Goal: Find specific page/section: Find specific page/section

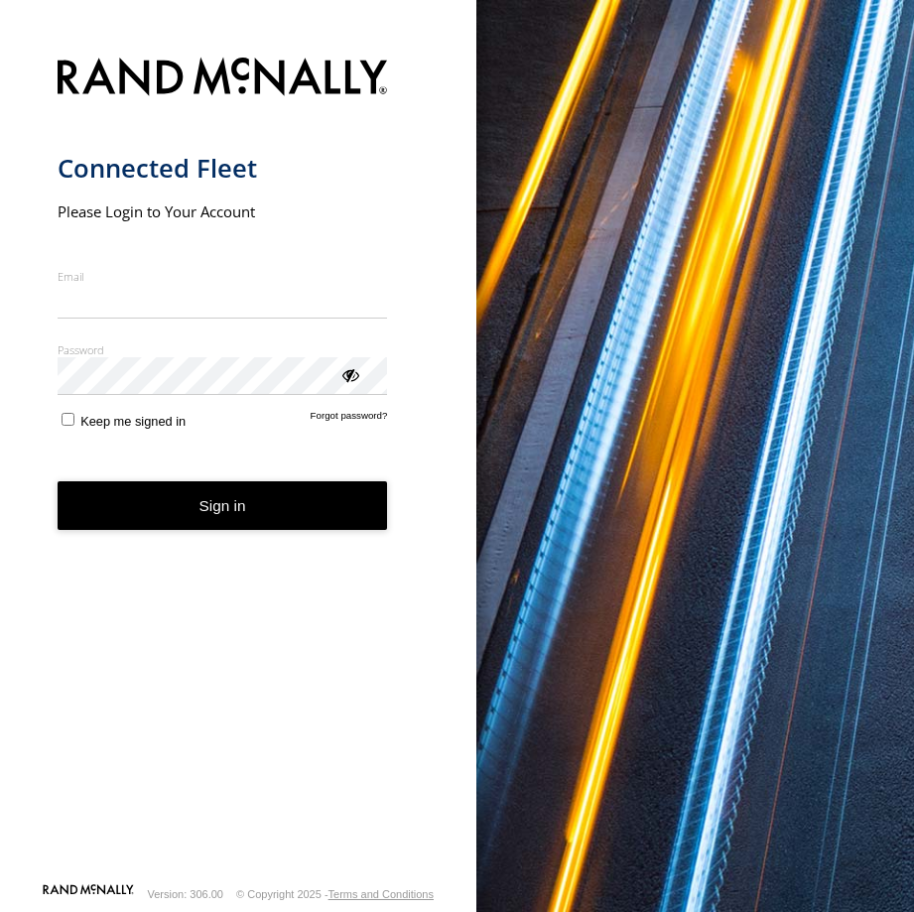
type input "**********"
click at [240, 530] on button "Sign in" at bounding box center [223, 505] width 330 height 49
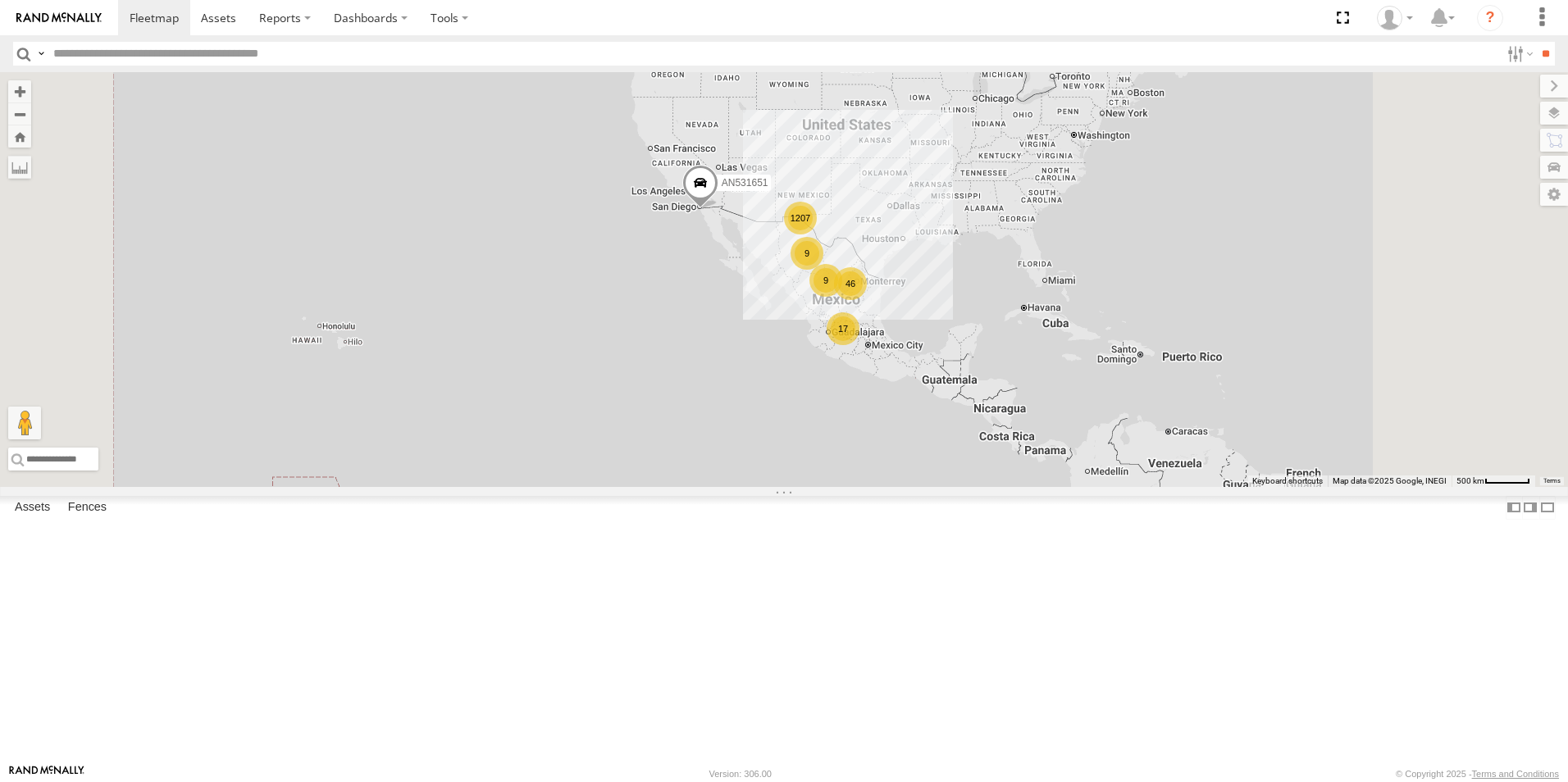
click at [74, 63] on input "text" at bounding box center [774, 54] width 1453 height 24
type input "***"
click at [755, 42] on input "**" at bounding box center [1545, 54] width 19 height 24
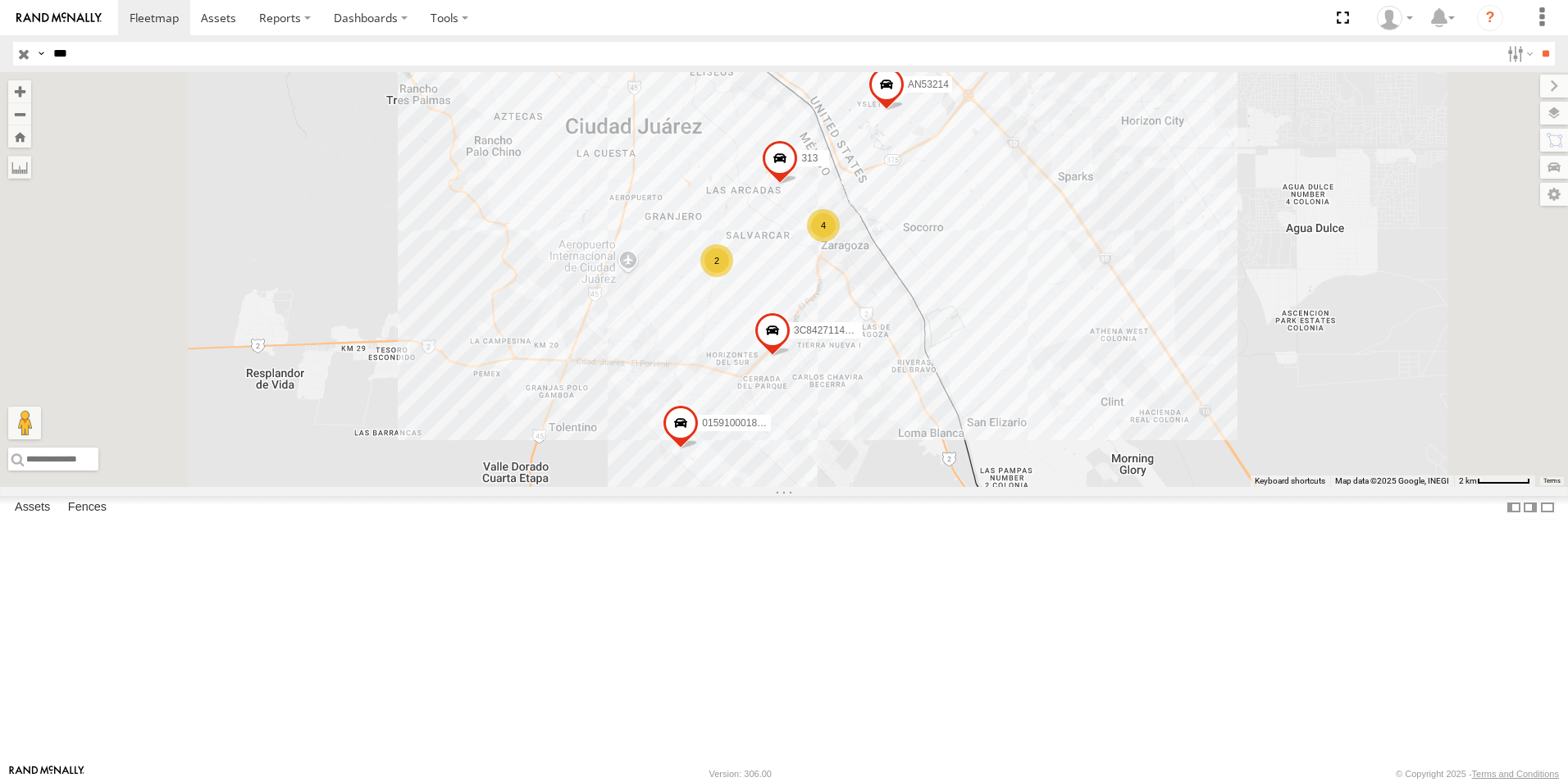
click at [0, 0] on div "Locales" at bounding box center [0, 0] width 0 height 0
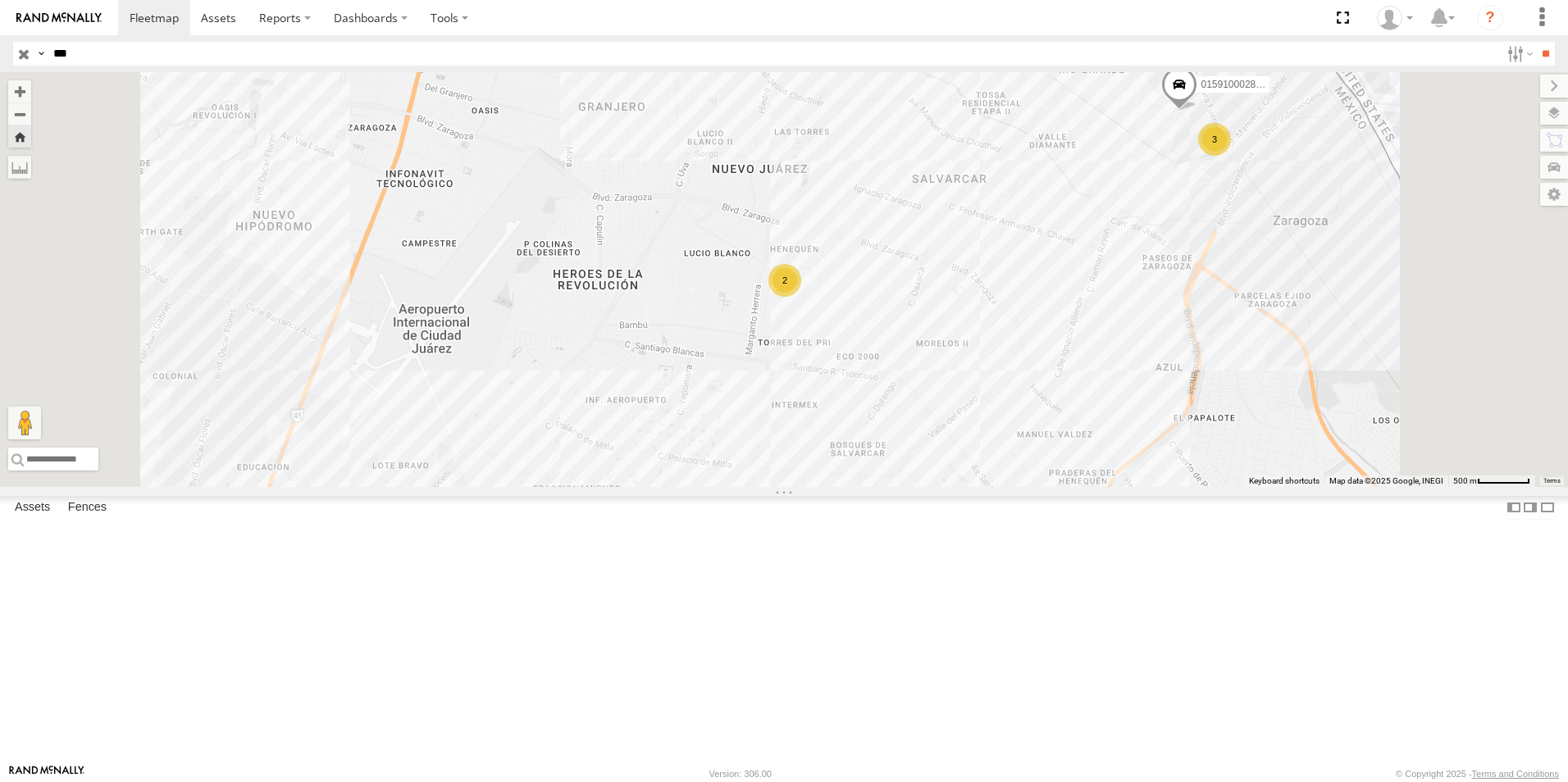
click at [0, 0] on div "Locales" at bounding box center [0, 0] width 0 height 0
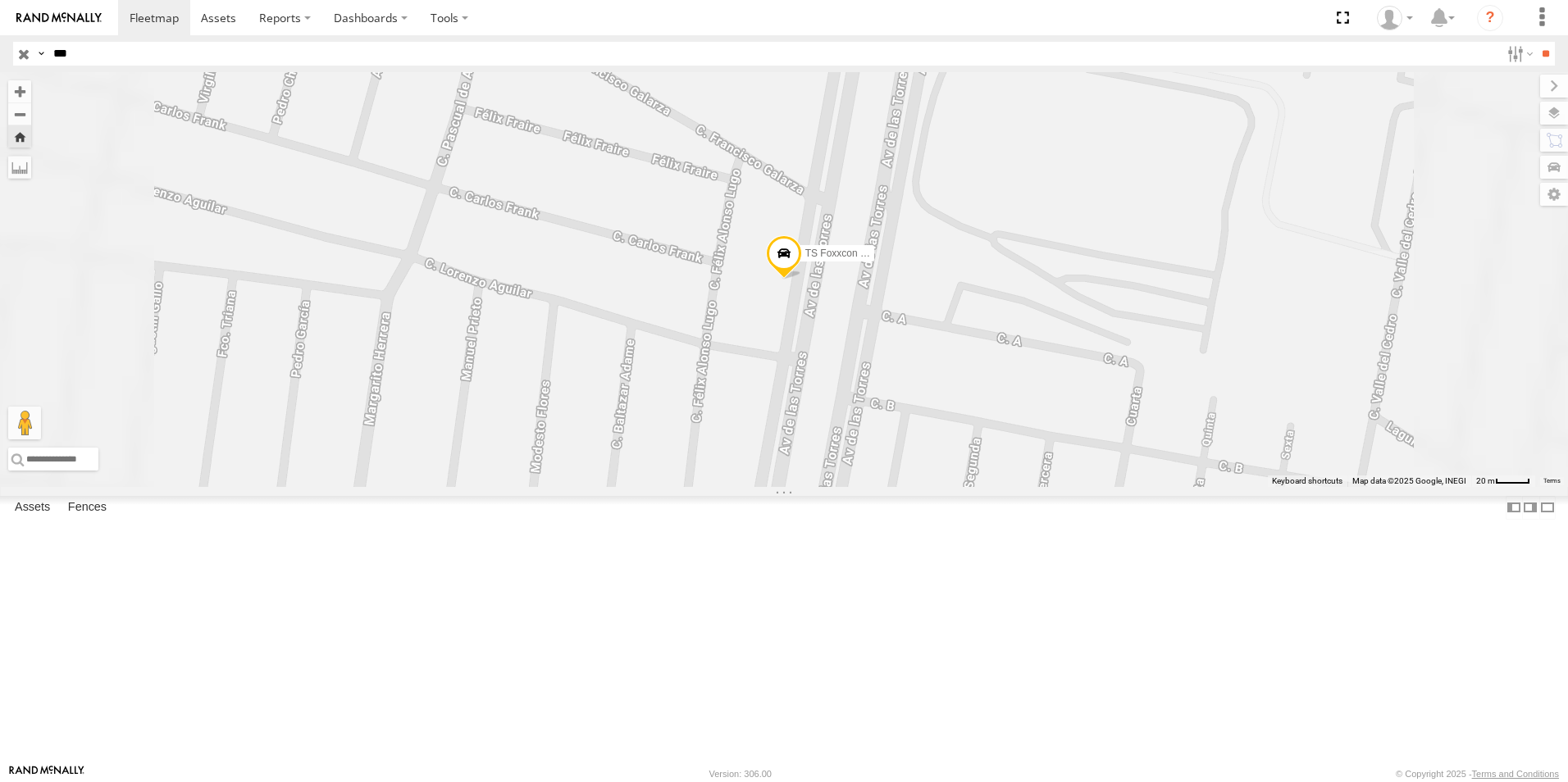
click at [755, 279] on span at bounding box center [784, 258] width 36 height 45
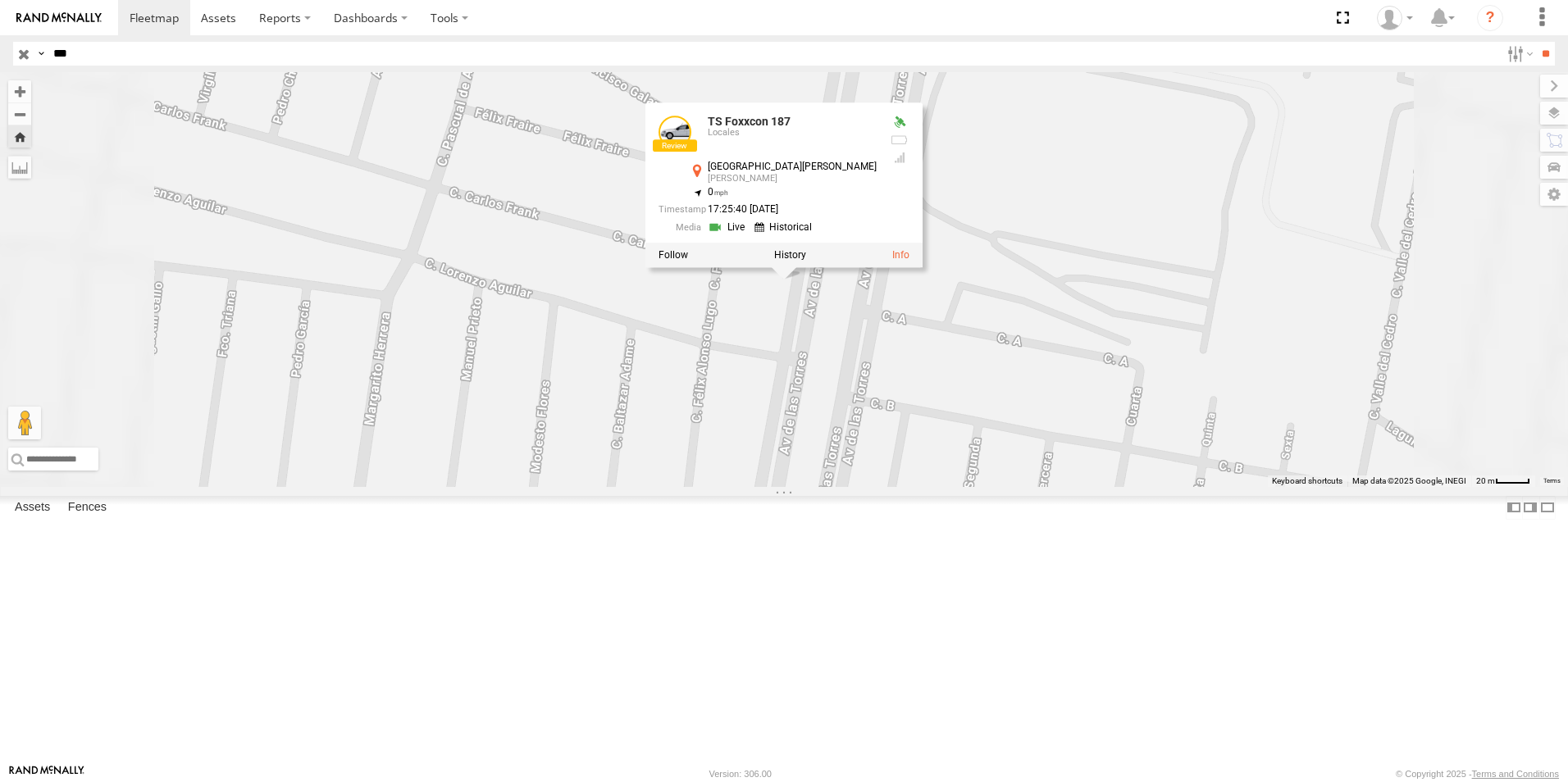
click at [0, 0] on div "TS 187 Foxconn" at bounding box center [0, 0] width 0 height 0
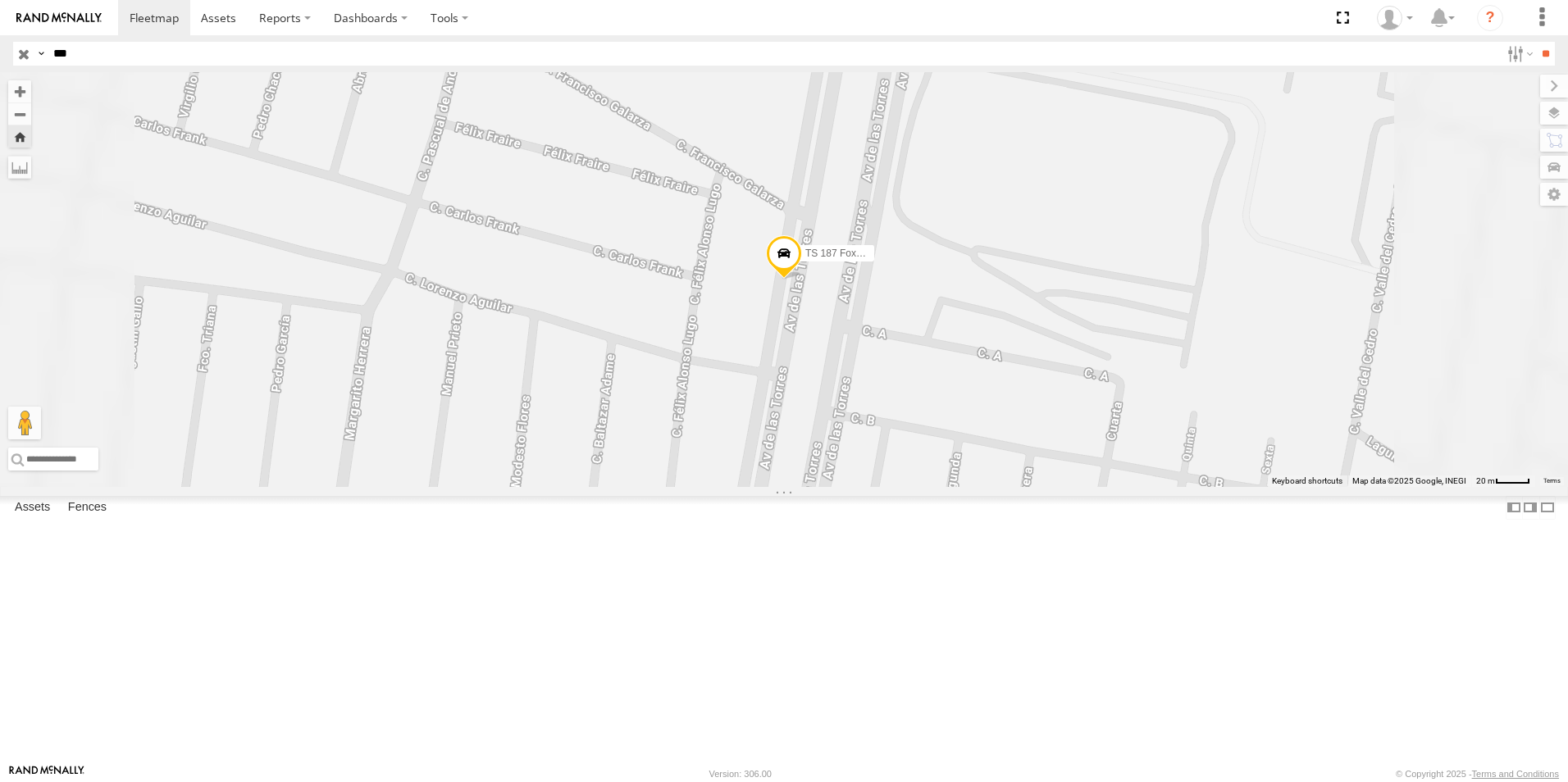
click at [755, 280] on span at bounding box center [784, 259] width 36 height 45
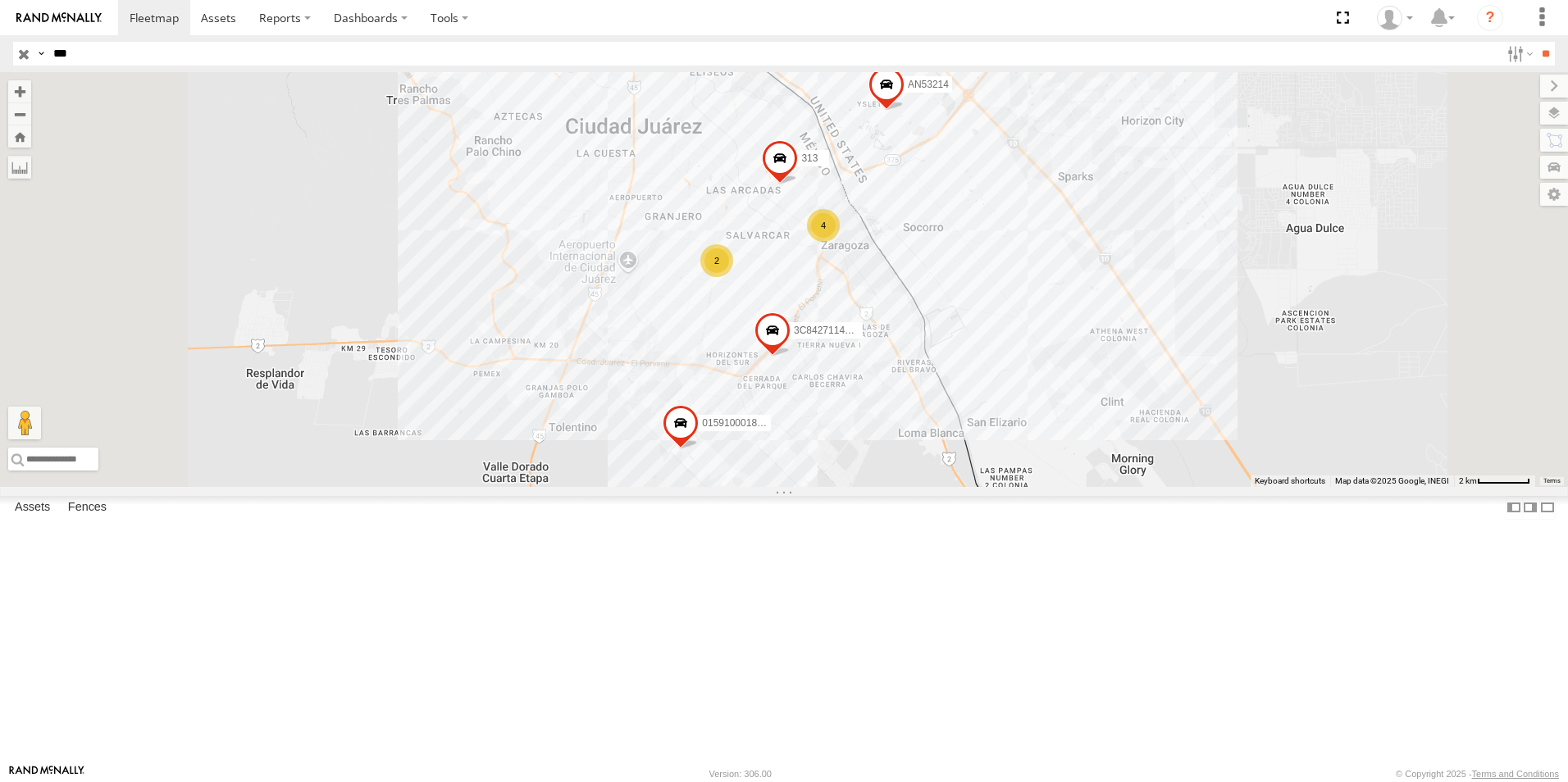
click at [0, 0] on div "TS Foxxcon 187" at bounding box center [0, 0] width 0 height 0
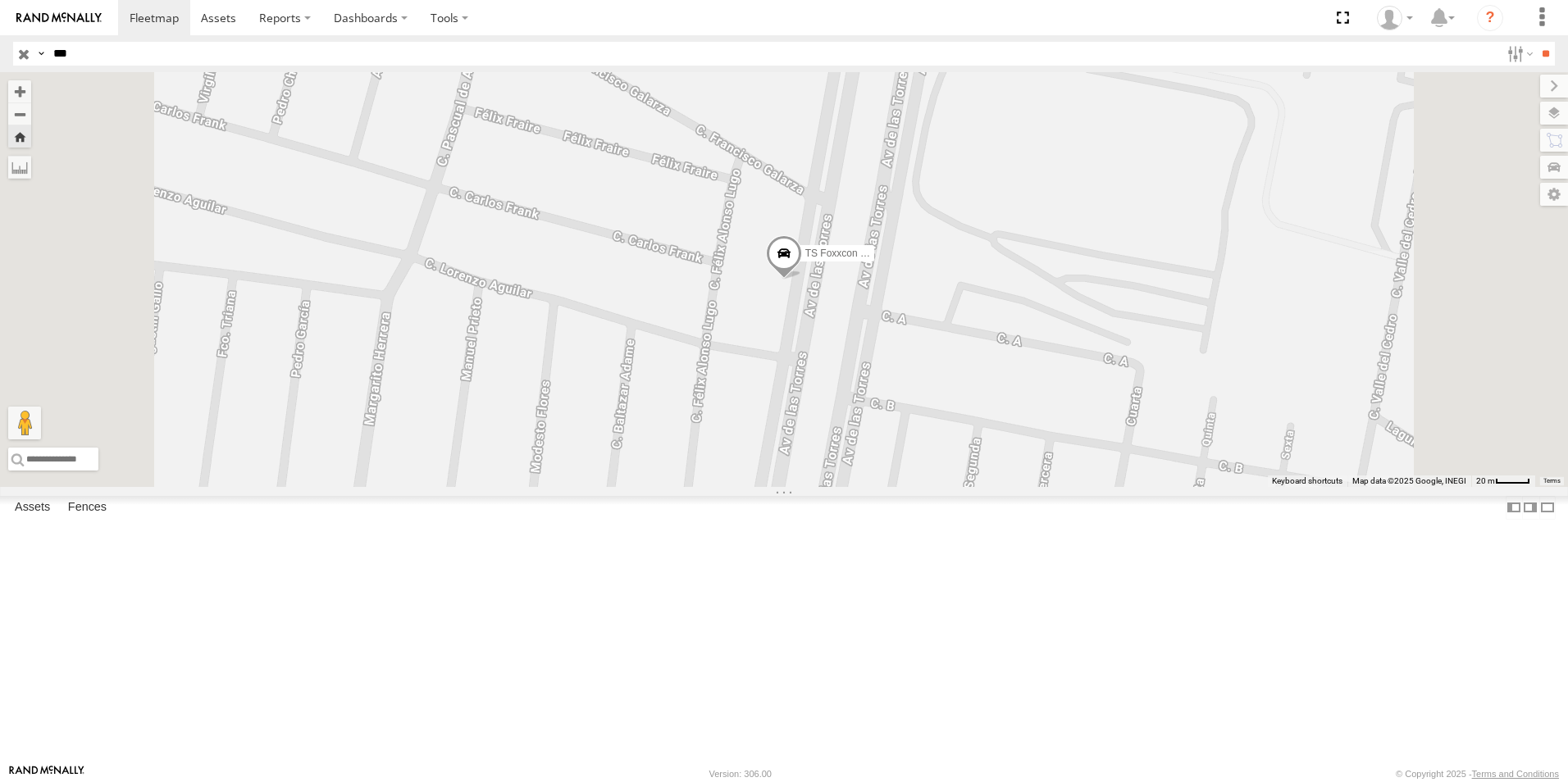
click at [0, 0] on div "TS 187 Foxconn" at bounding box center [0, 0] width 0 height 0
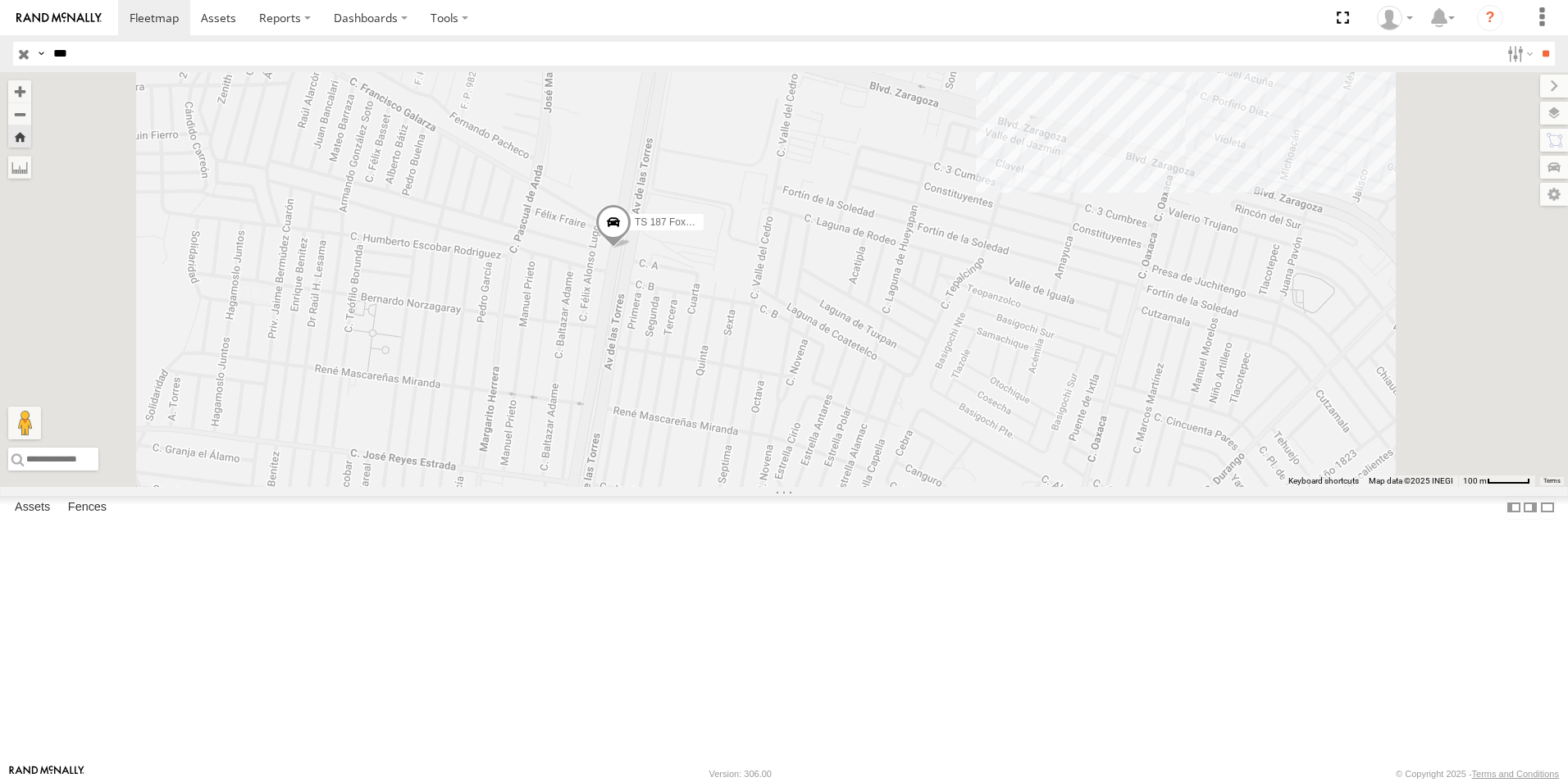
click at [631, 250] on span at bounding box center [613, 227] width 36 height 45
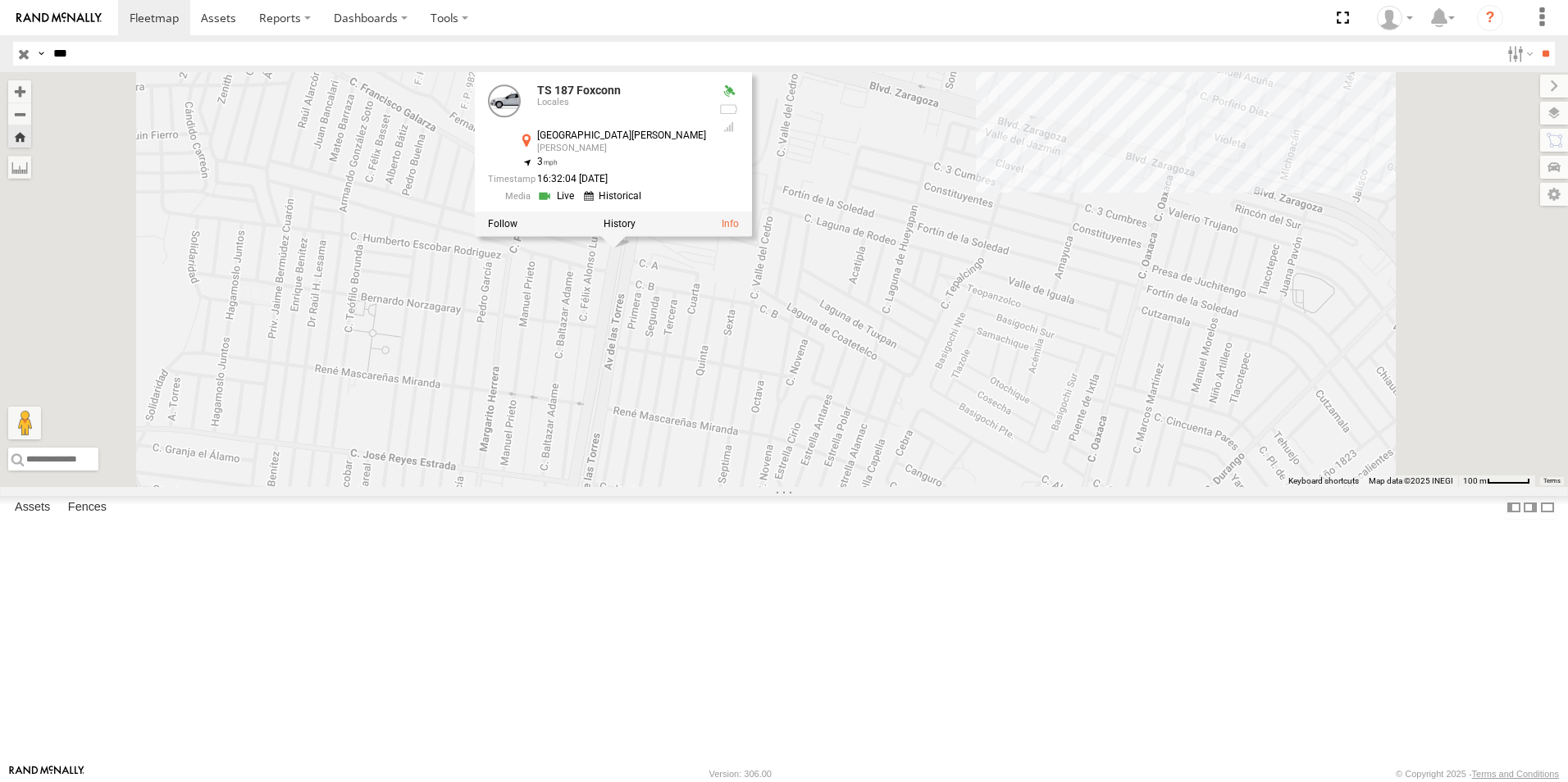
click at [0, 0] on div "TS Foxxcon 187" at bounding box center [0, 0] width 0 height 0
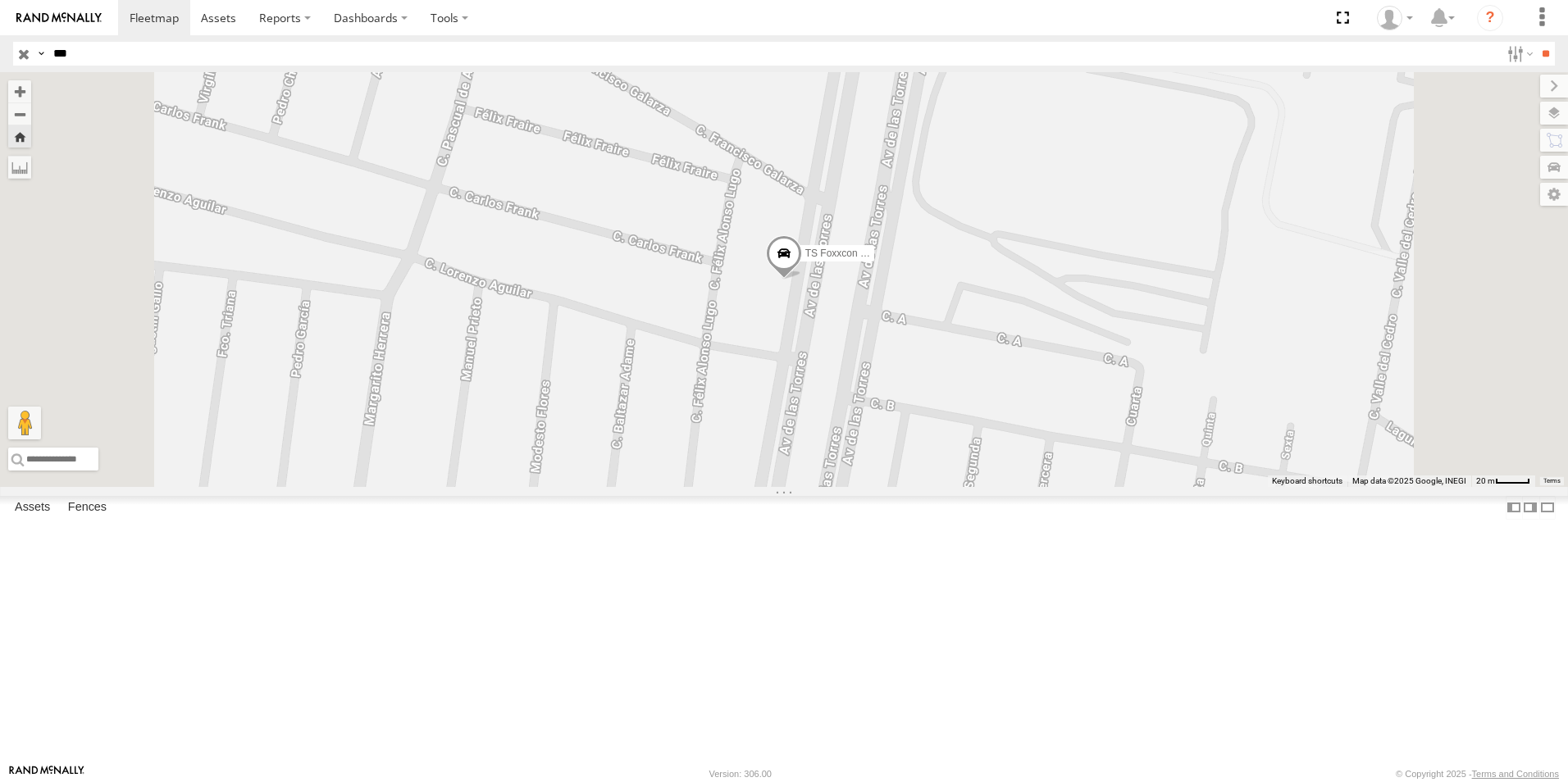
click at [755, 279] on span at bounding box center [784, 258] width 36 height 45
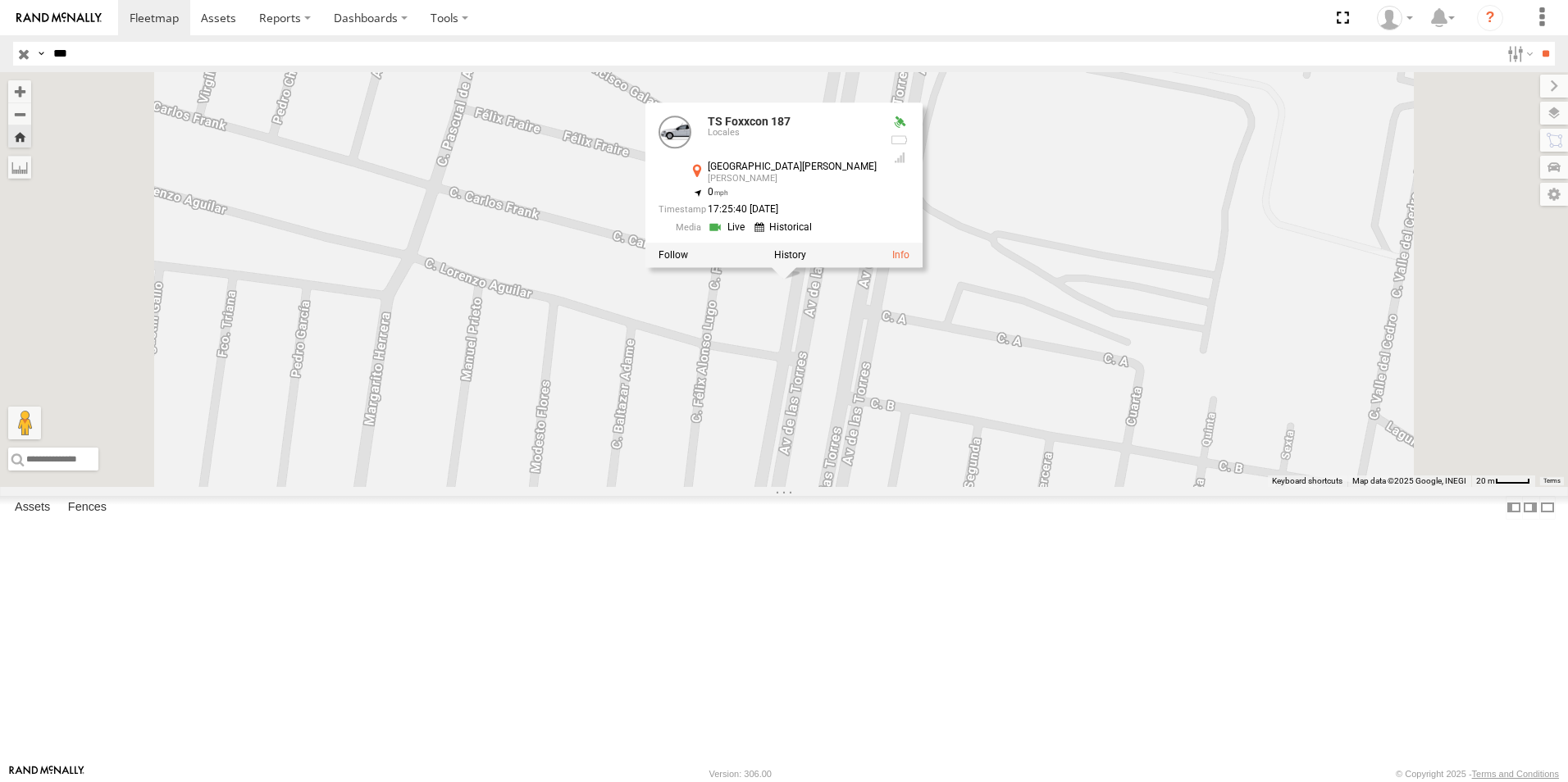
click at [0, 0] on div "TS 187 Foxconn" at bounding box center [0, 0] width 0 height 0
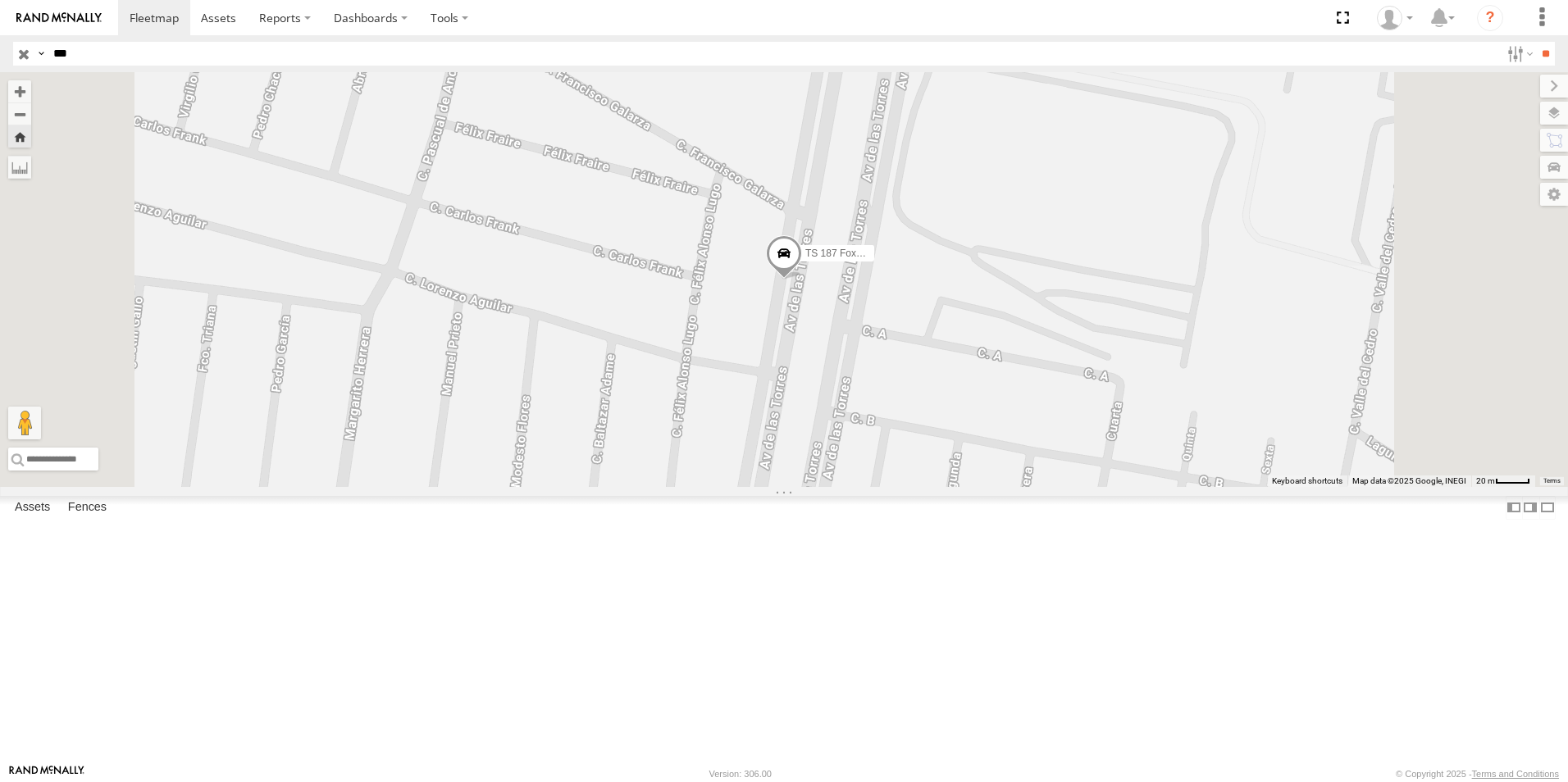
click at [755, 280] on span at bounding box center [784, 259] width 36 height 45
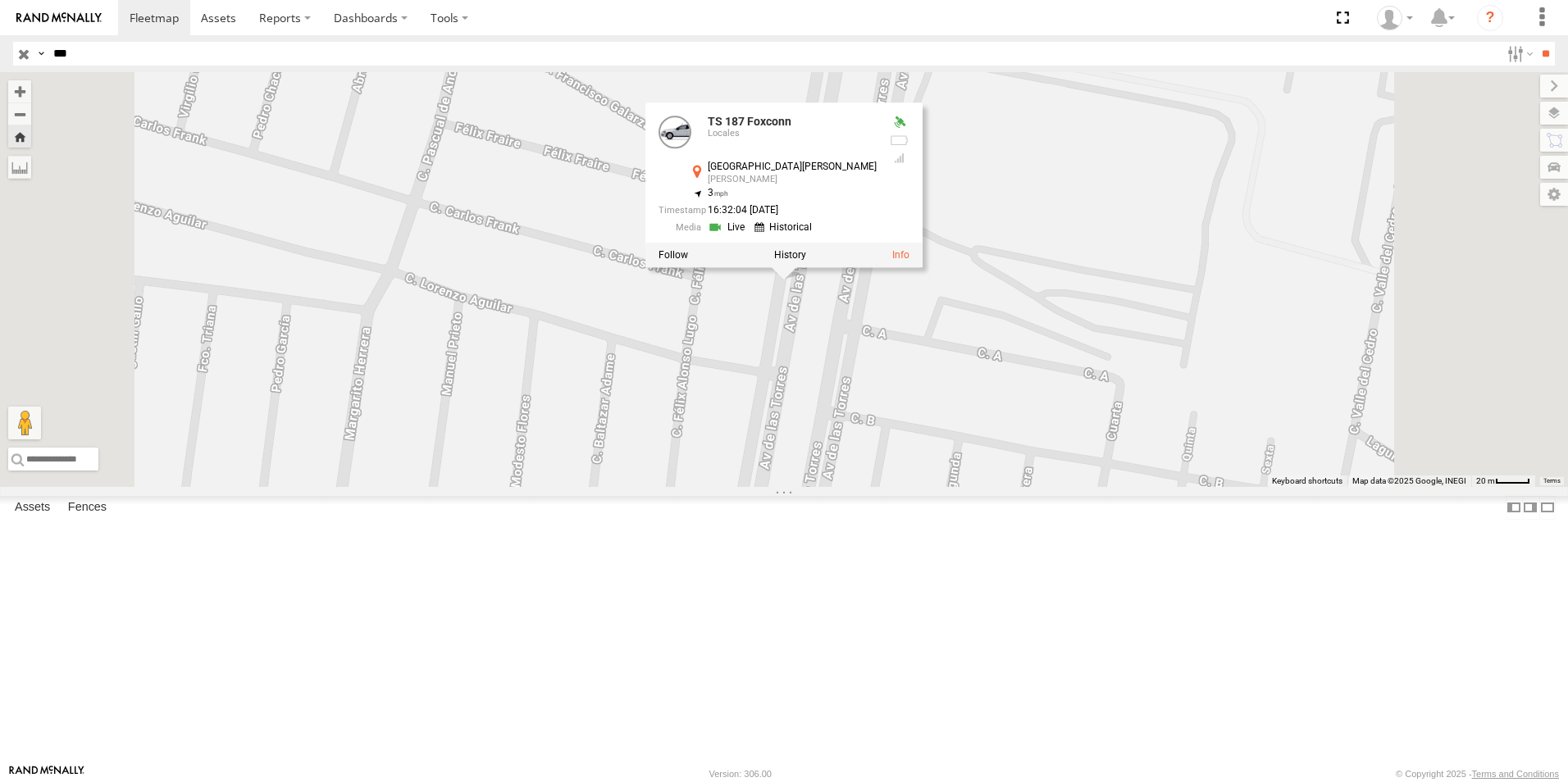
click at [755, 413] on div "TS 187 Foxconn TS 187 Foxconn Locales Avenida de las Torres Lucio Blanco 31.642…" at bounding box center [784, 279] width 1568 height 415
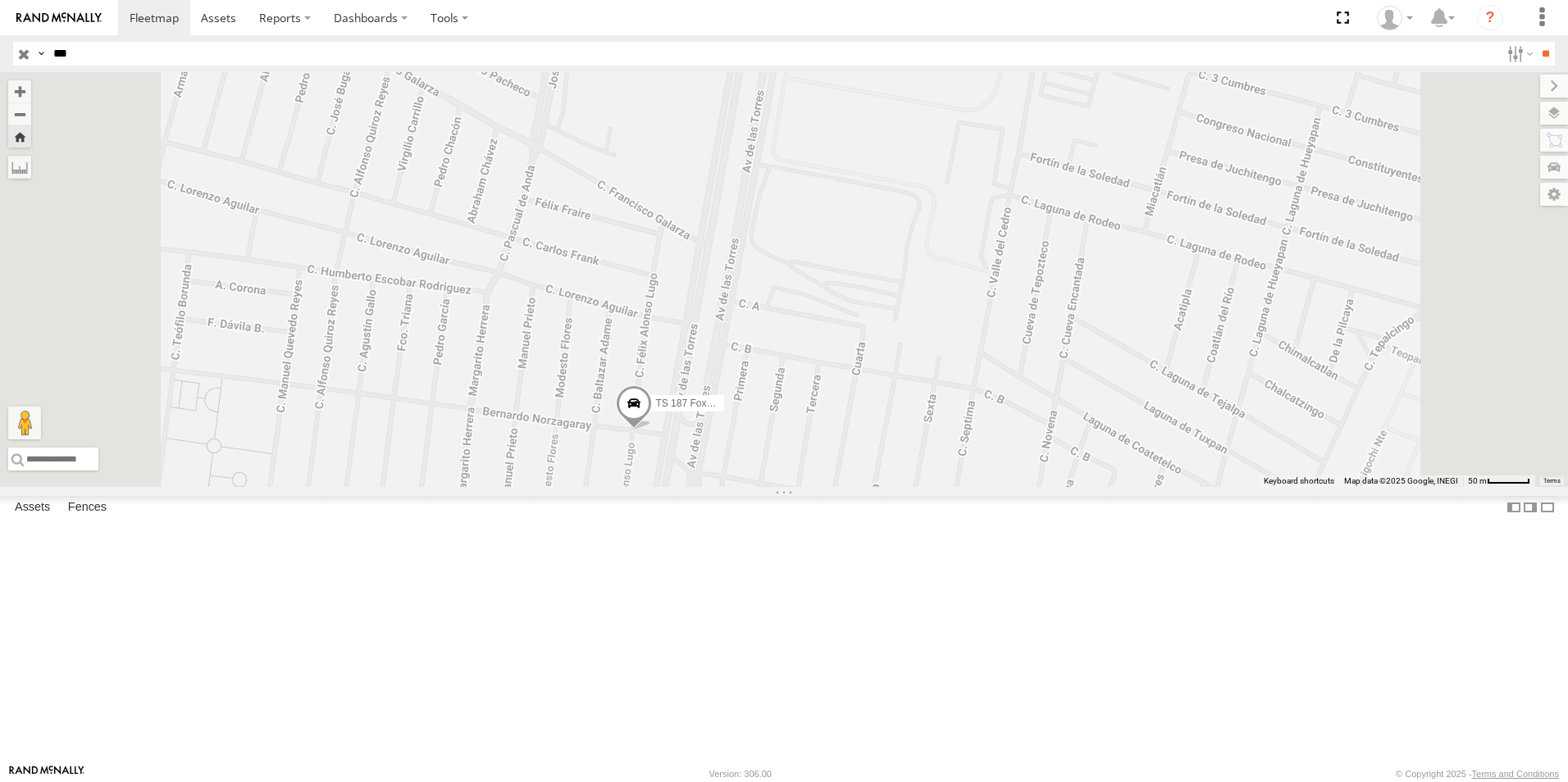
click at [652, 430] on span at bounding box center [634, 408] width 36 height 45
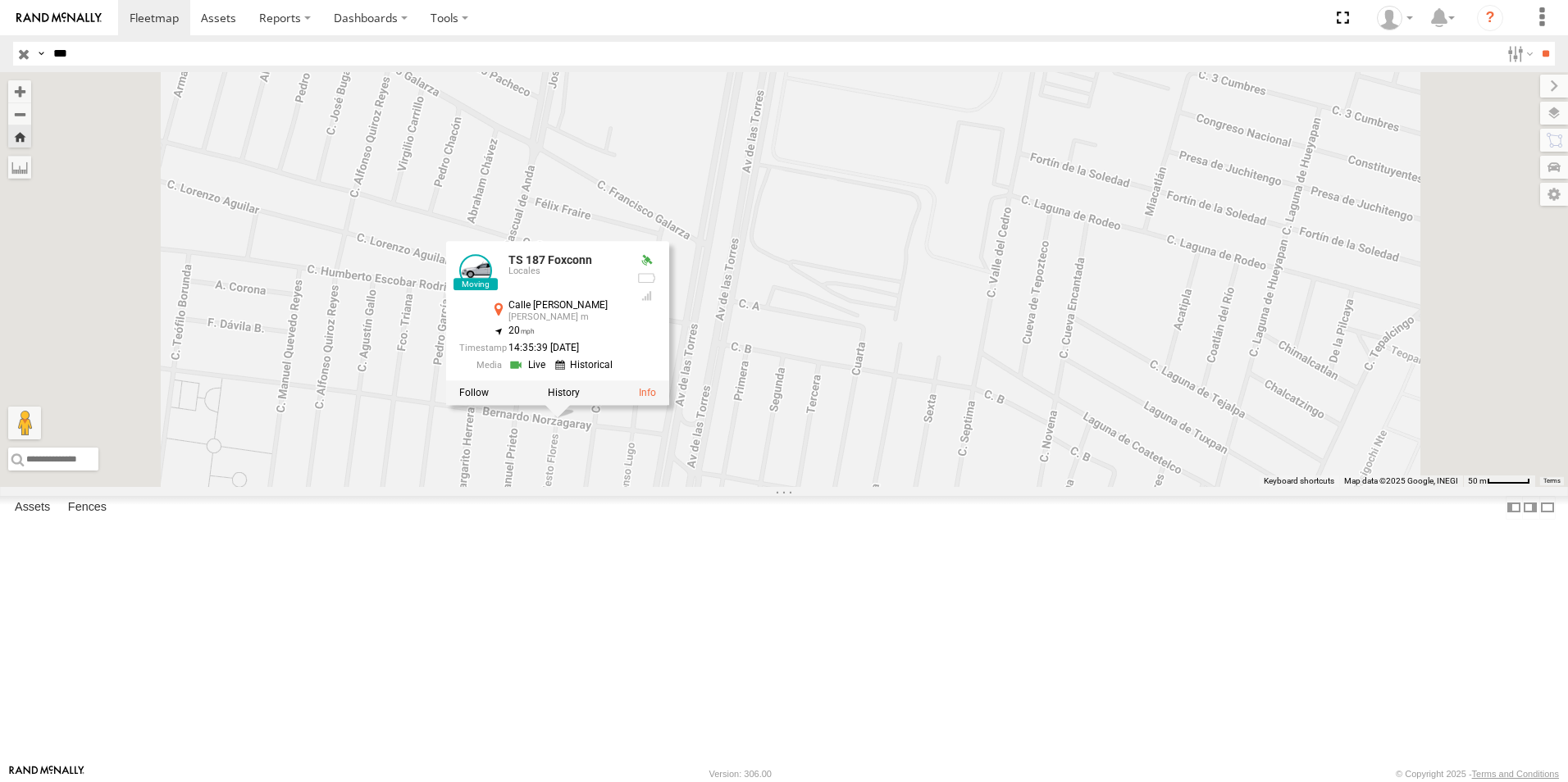
click at [0, 0] on div "TS Foxxcon 187 Locales Avenida de las Torres Lucio Blanco 31.6427 -106.39023 Vi…" at bounding box center [0, 0] width 0 height 0
click at [0, 0] on div "TS Foxxcon 187" at bounding box center [0, 0] width 0 height 0
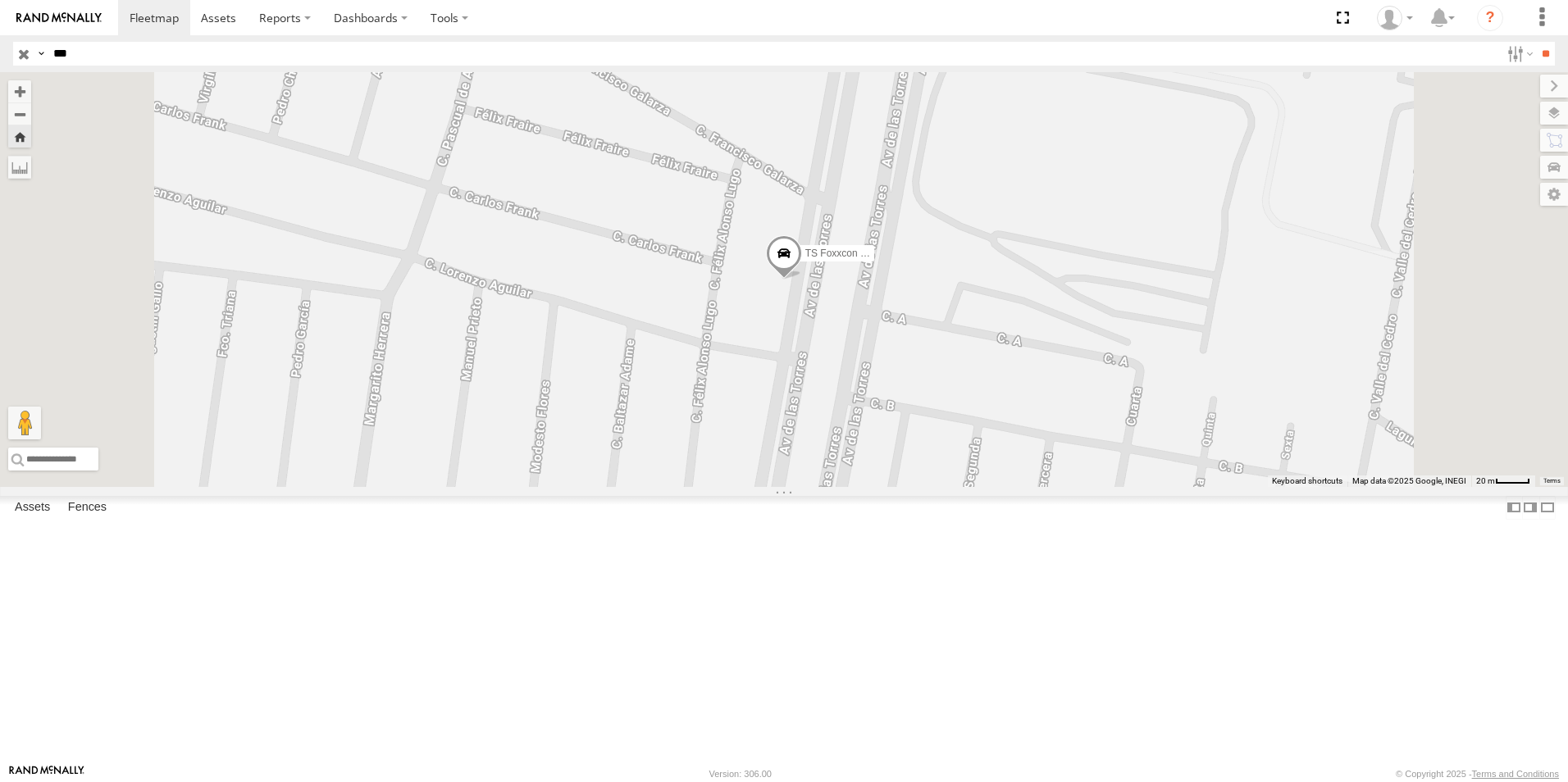
click at [0, 0] on div "Locales" at bounding box center [0, 0] width 0 height 0
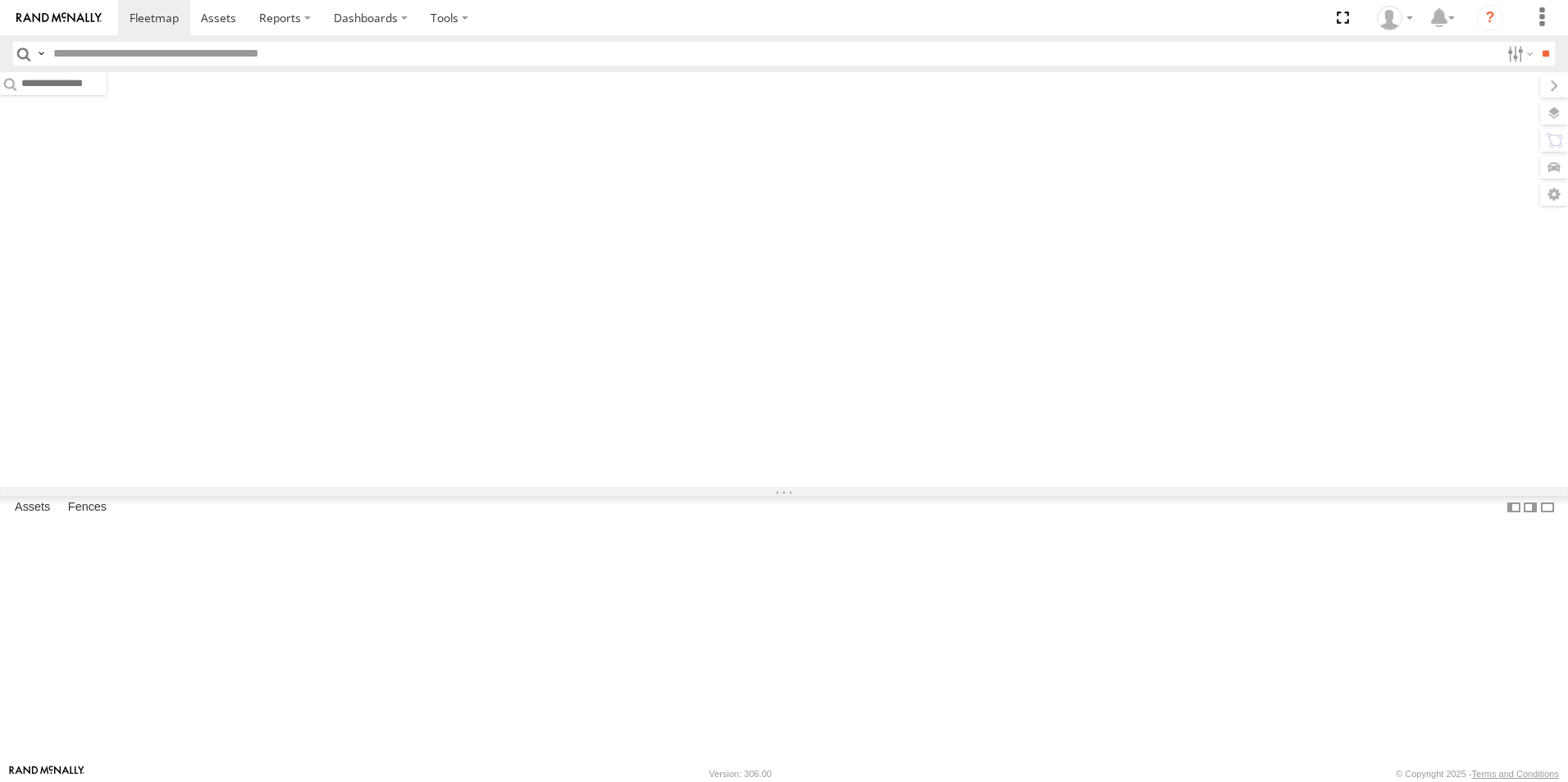
type input "***"
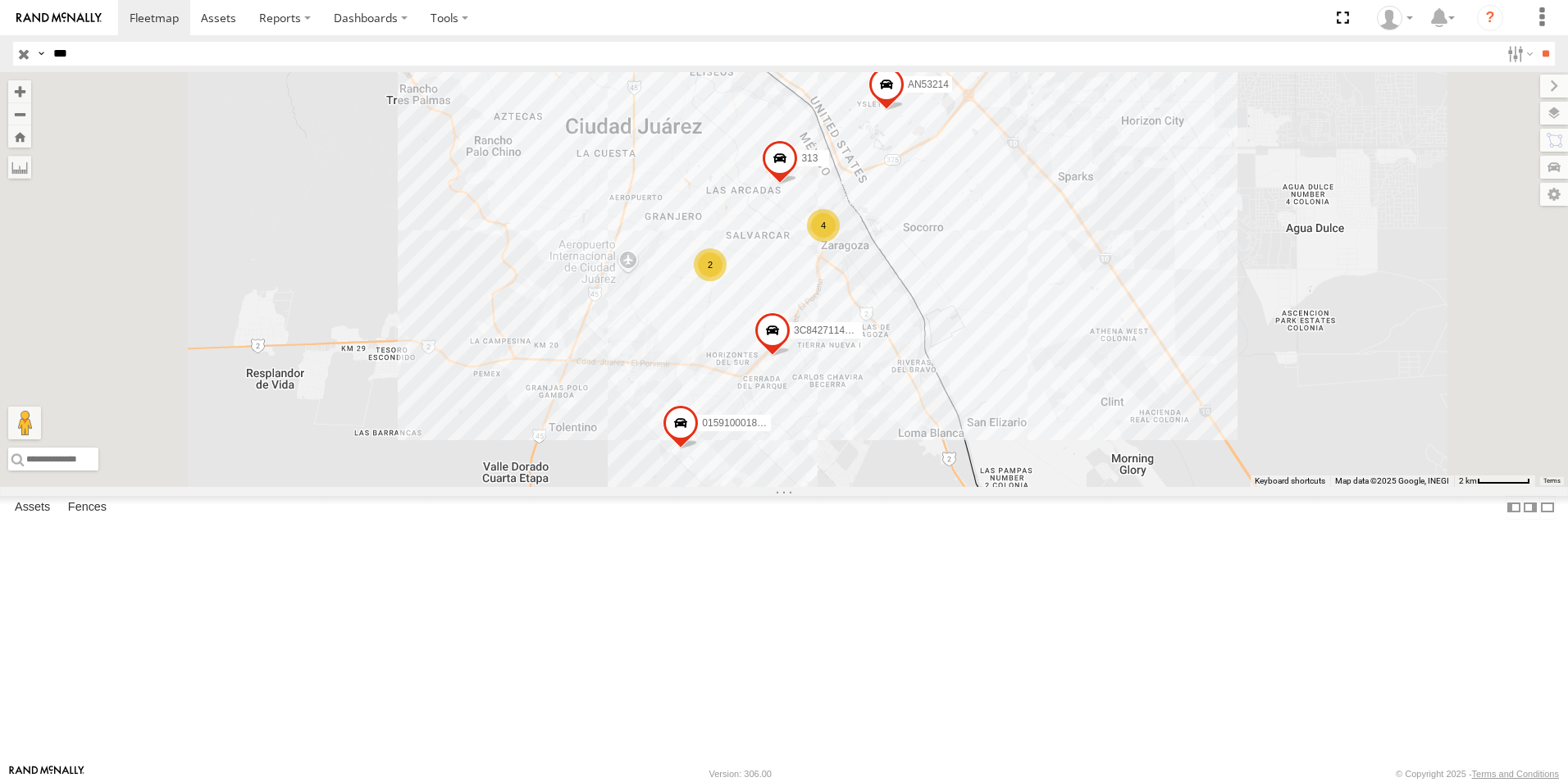
click at [0, 0] on div "TS 187 Foxconn" at bounding box center [0, 0] width 0 height 0
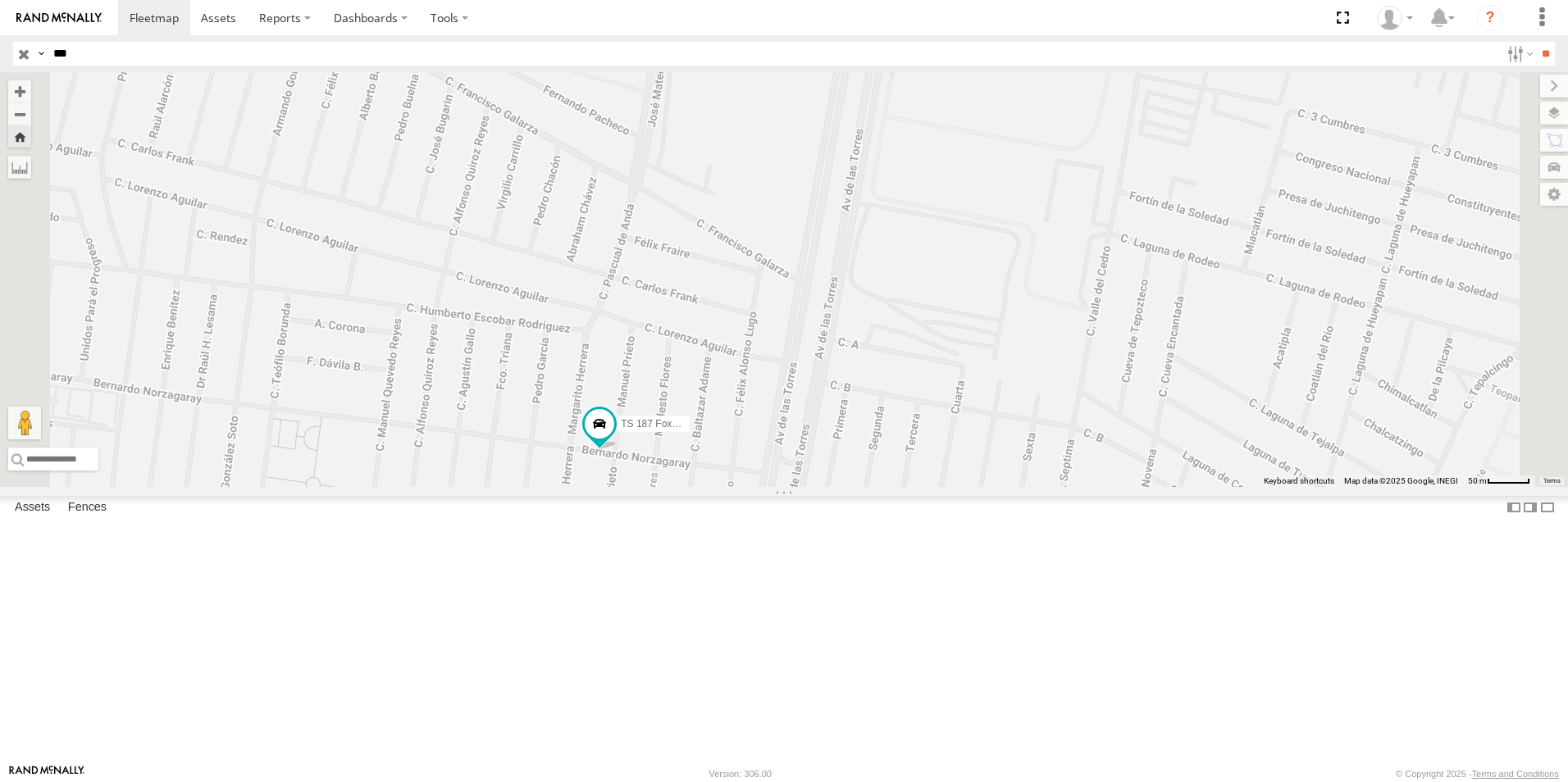
drag, startPoint x: 1003, startPoint y: 495, endPoint x: 944, endPoint y: 584, distance: 106.8
click at [946, 487] on div "TS 187 Foxconn" at bounding box center [784, 279] width 1568 height 415
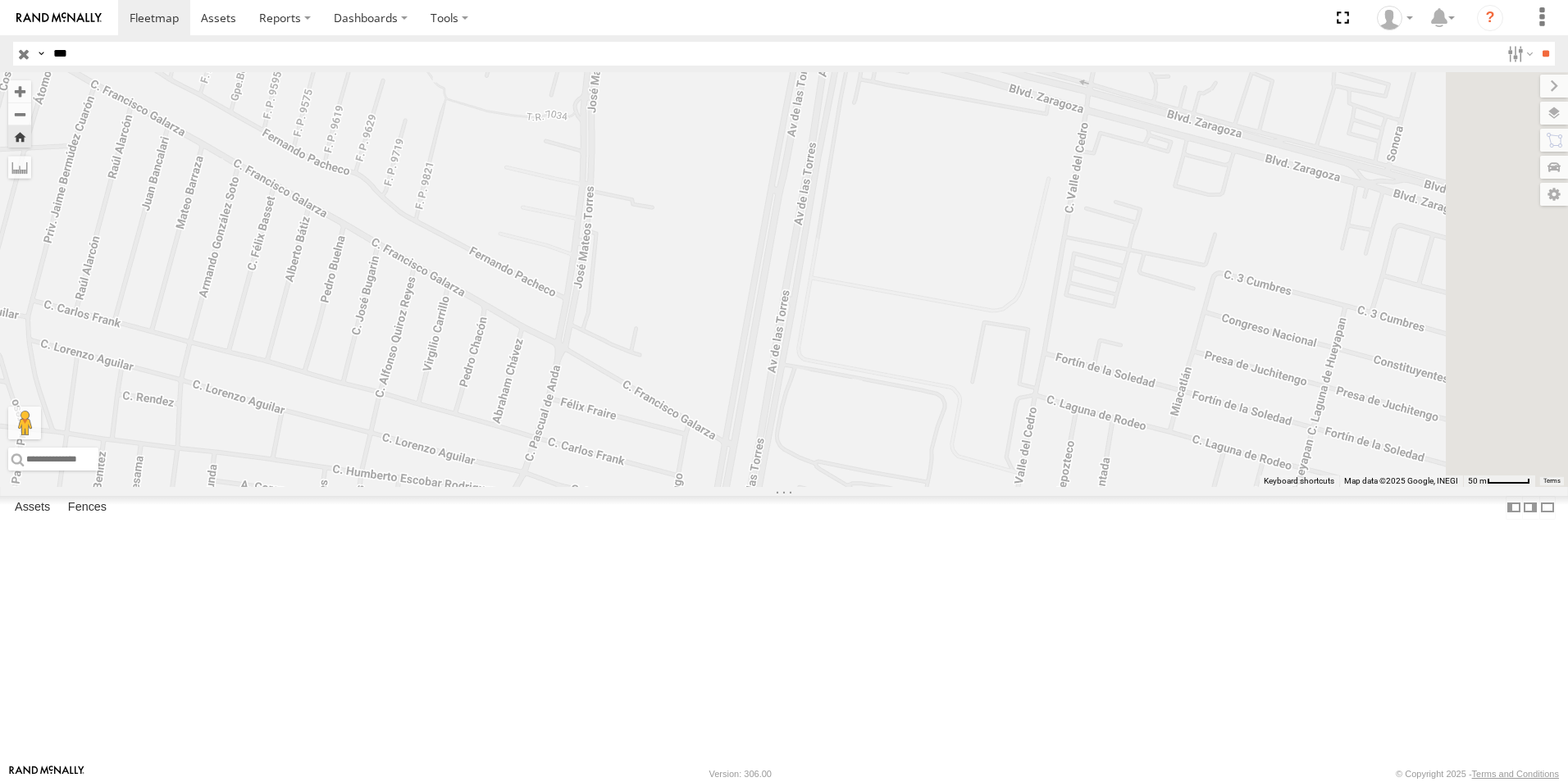
drag, startPoint x: 850, startPoint y: 526, endPoint x: 822, endPoint y: 575, distance: 56.4
click at [822, 487] on div "TS 187 Foxconn" at bounding box center [784, 279] width 1568 height 415
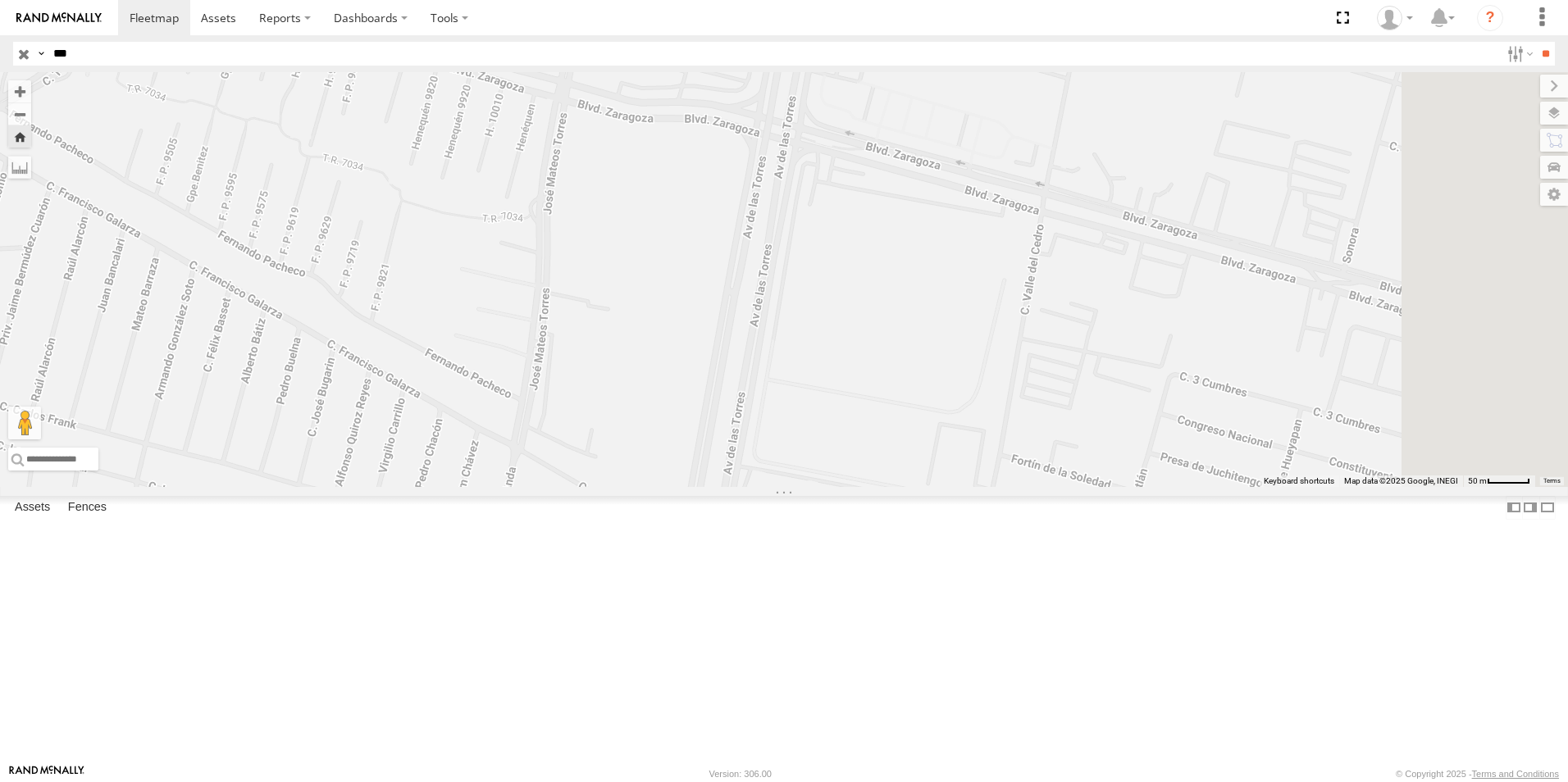
drag, startPoint x: 820, startPoint y: 447, endPoint x: 985, endPoint y: 342, distance: 195.6
click at [964, 358] on div "TS 187 Foxconn" at bounding box center [784, 279] width 1568 height 415
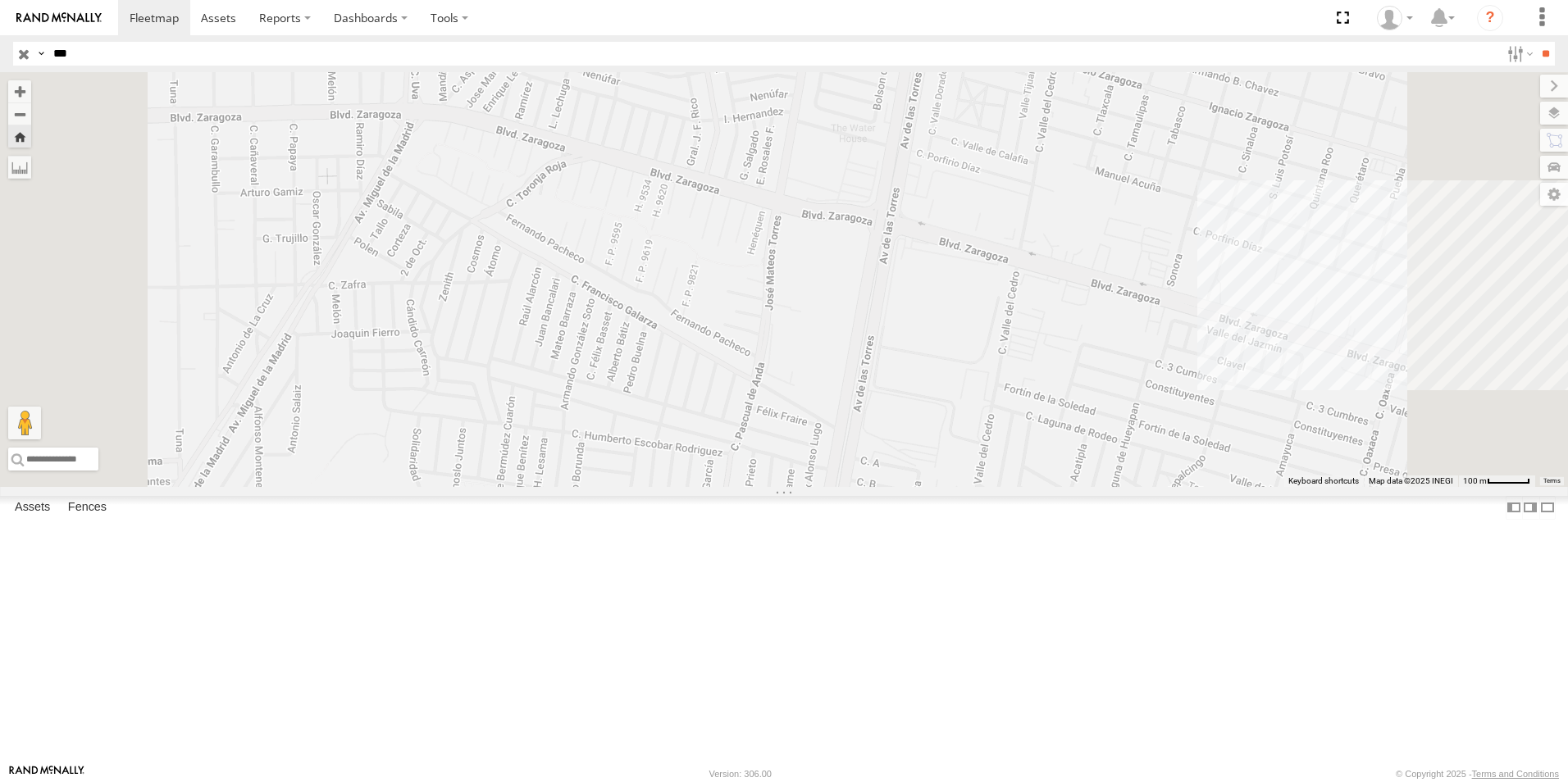
drag, startPoint x: 1084, startPoint y: 427, endPoint x: 904, endPoint y: 579, distance: 235.6
click at [904, 487] on div "TS 187 Foxconn" at bounding box center [784, 279] width 1568 height 415
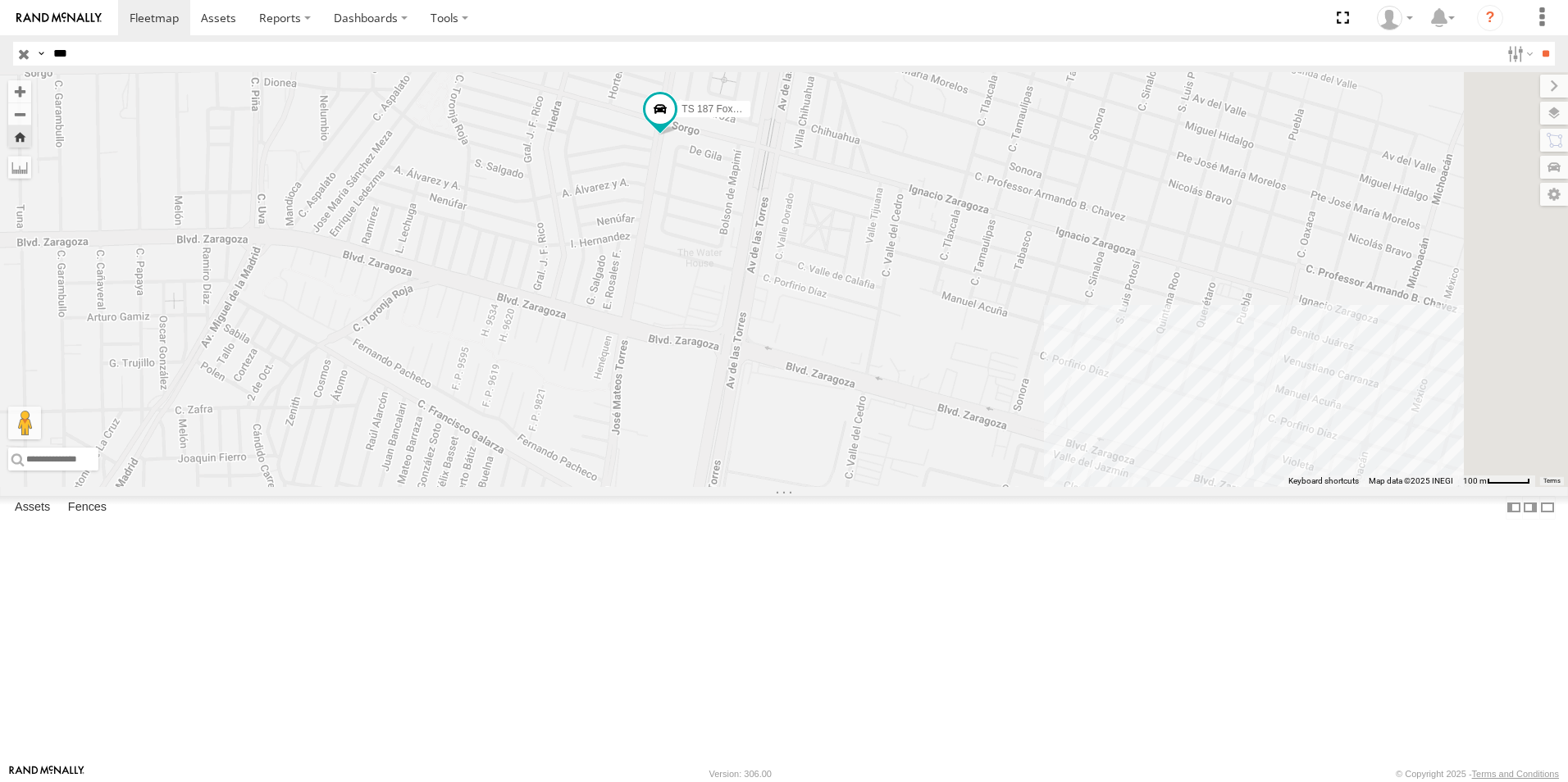
drag, startPoint x: 914, startPoint y: 412, endPoint x: 912, endPoint y: 466, distance: 54.0
click at [912, 466] on div "TS 187 Foxconn" at bounding box center [784, 279] width 1568 height 415
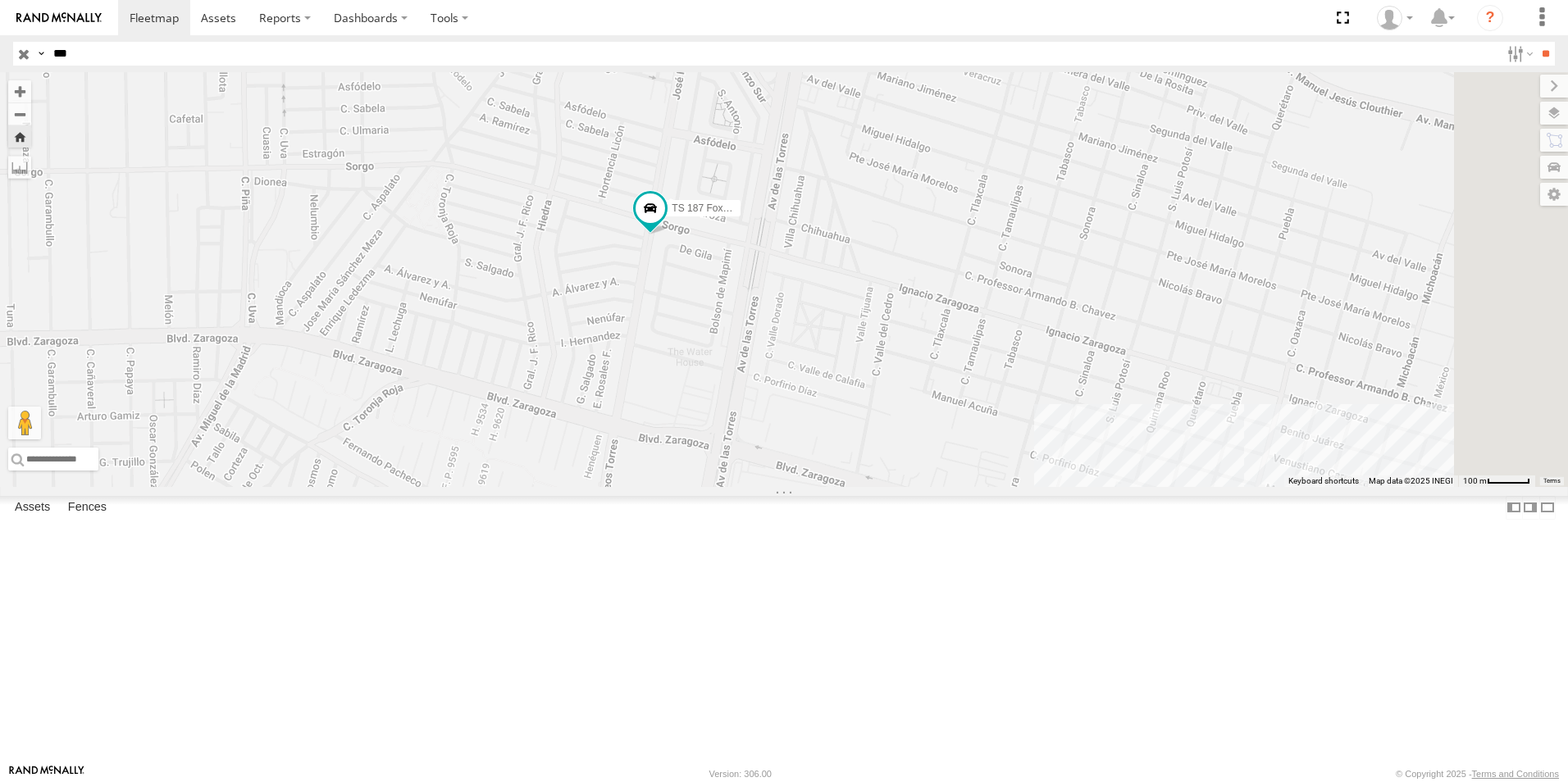
drag, startPoint x: 1004, startPoint y: 432, endPoint x: 993, endPoint y: 536, distance: 104.6
click at [993, 487] on div "TS 187 Foxconn" at bounding box center [784, 279] width 1568 height 415
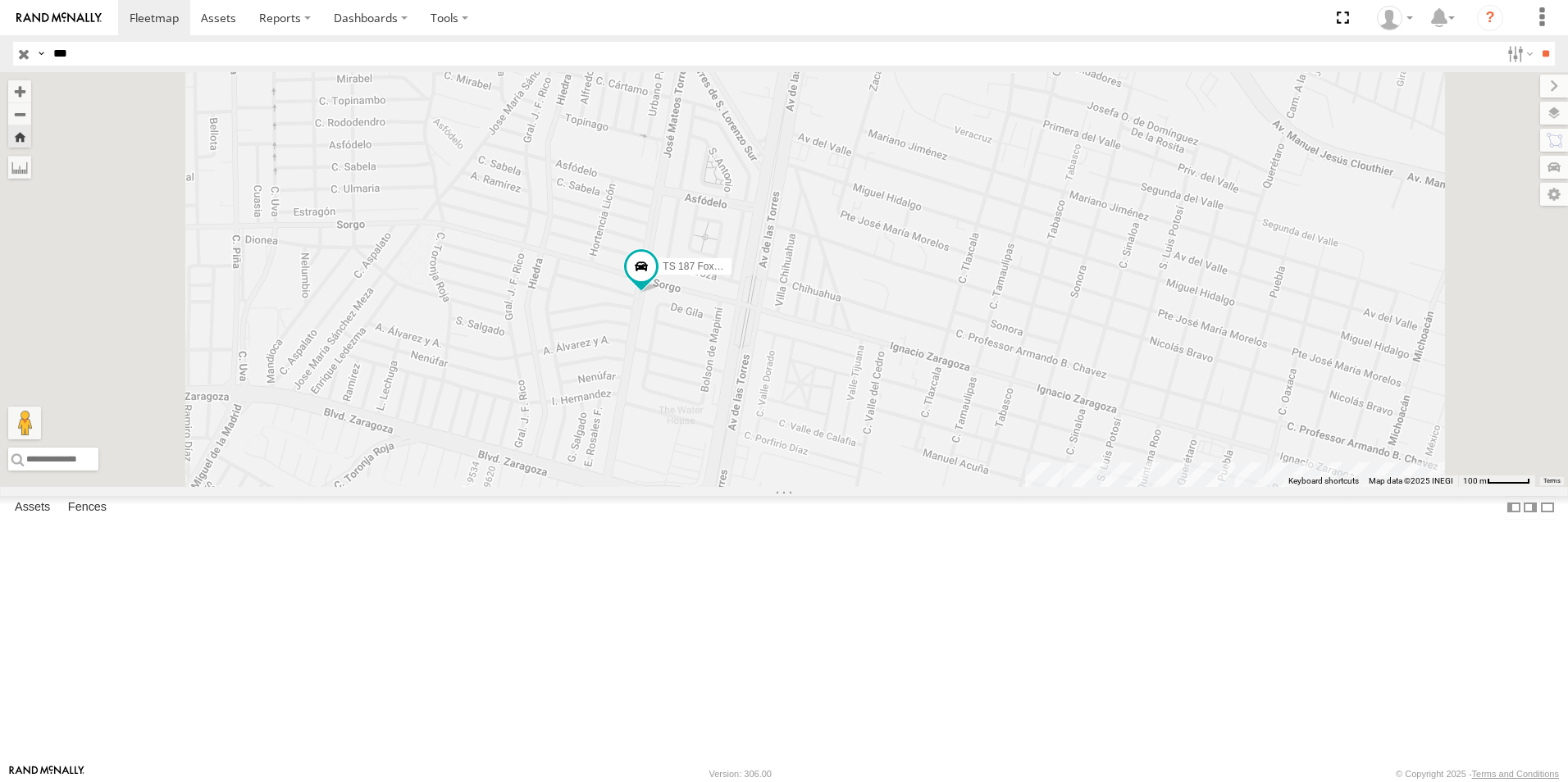
drag, startPoint x: 941, startPoint y: 465, endPoint x: 931, endPoint y: 533, distance: 68.7
click at [931, 487] on div "TS 187 Foxconn" at bounding box center [784, 279] width 1568 height 415
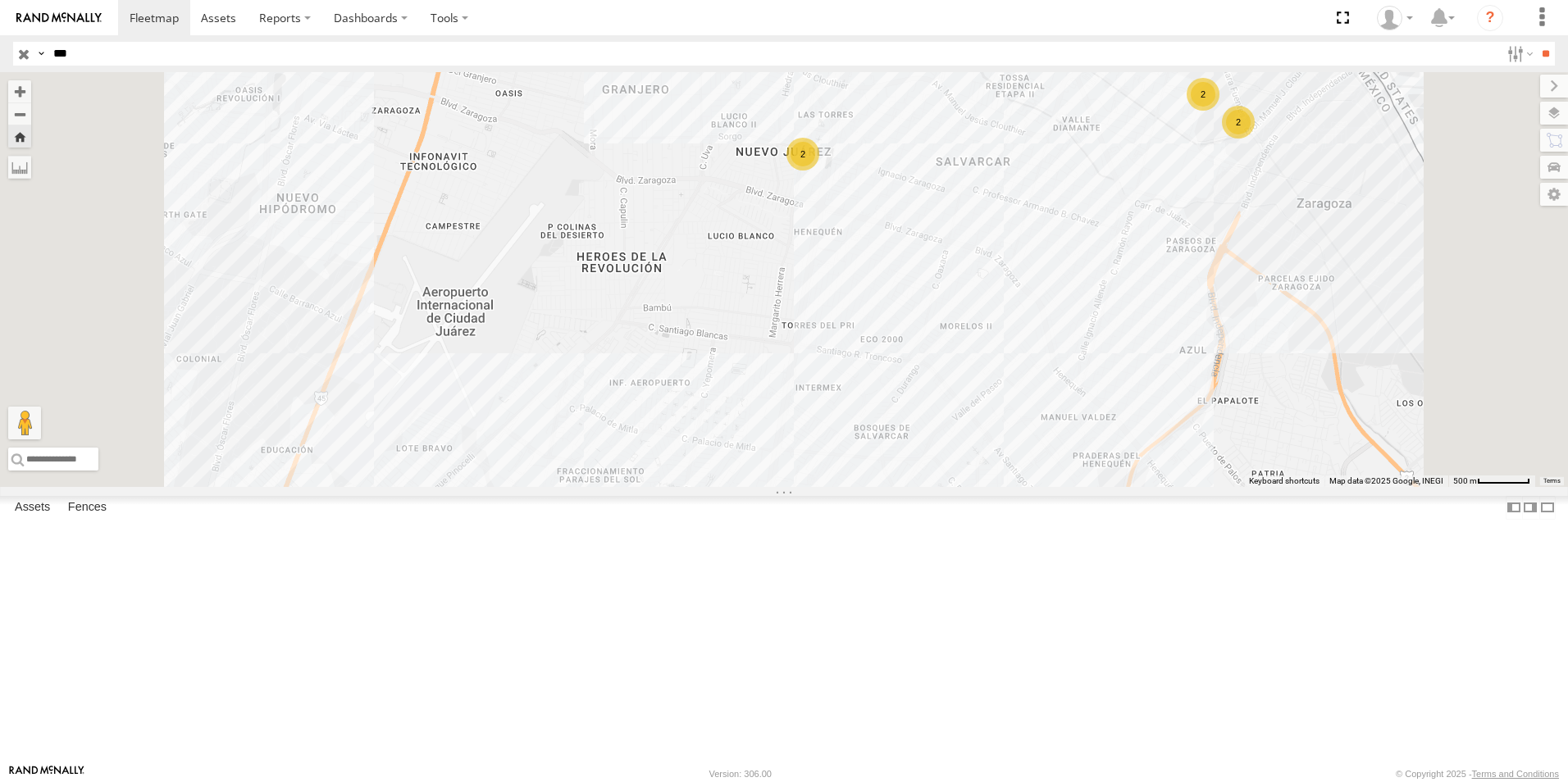
click at [0, 0] on div "TS 187 Foxconn" at bounding box center [0, 0] width 0 height 0
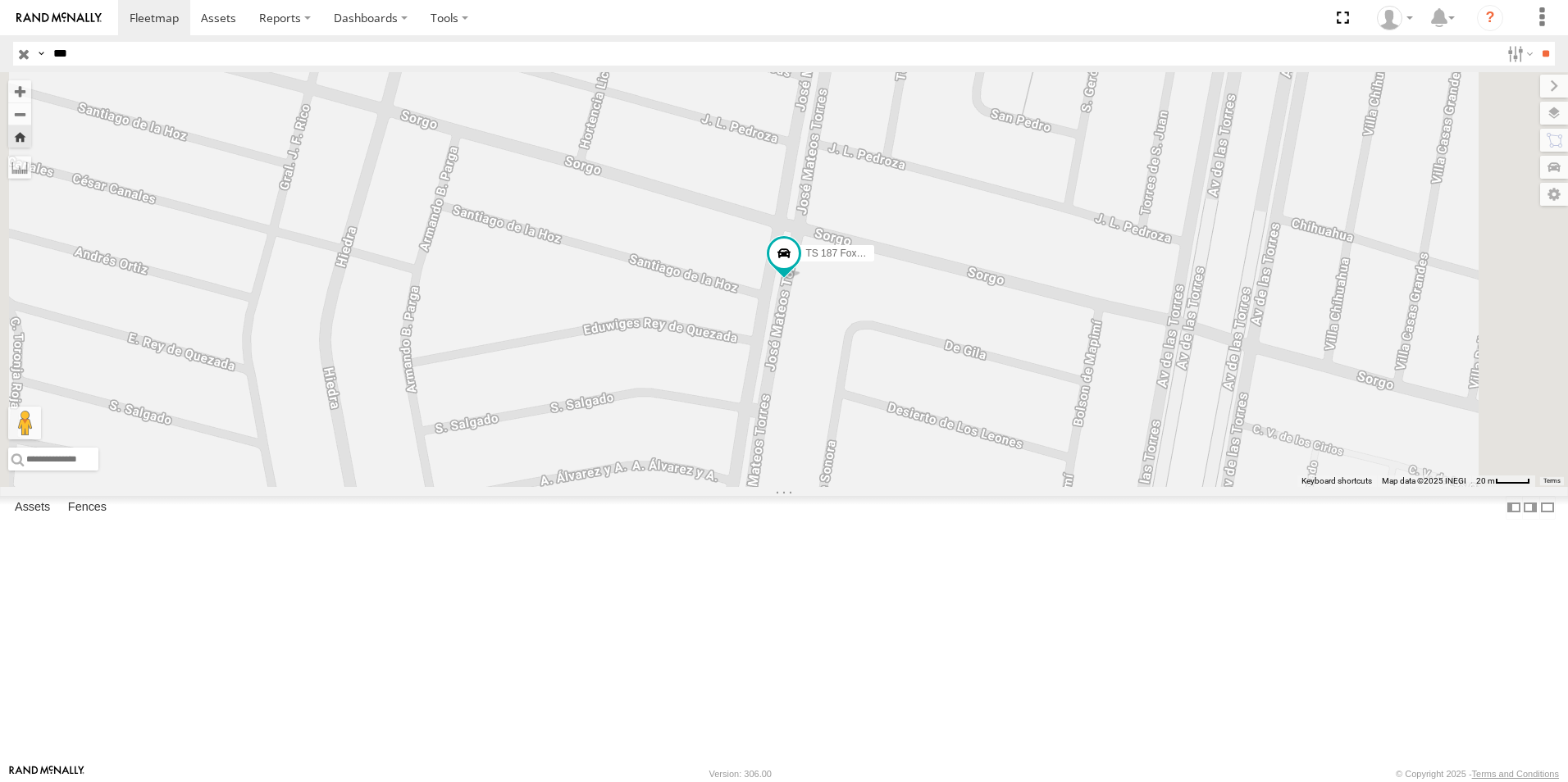
click at [0, 0] on div "Locales" at bounding box center [0, 0] width 0 height 0
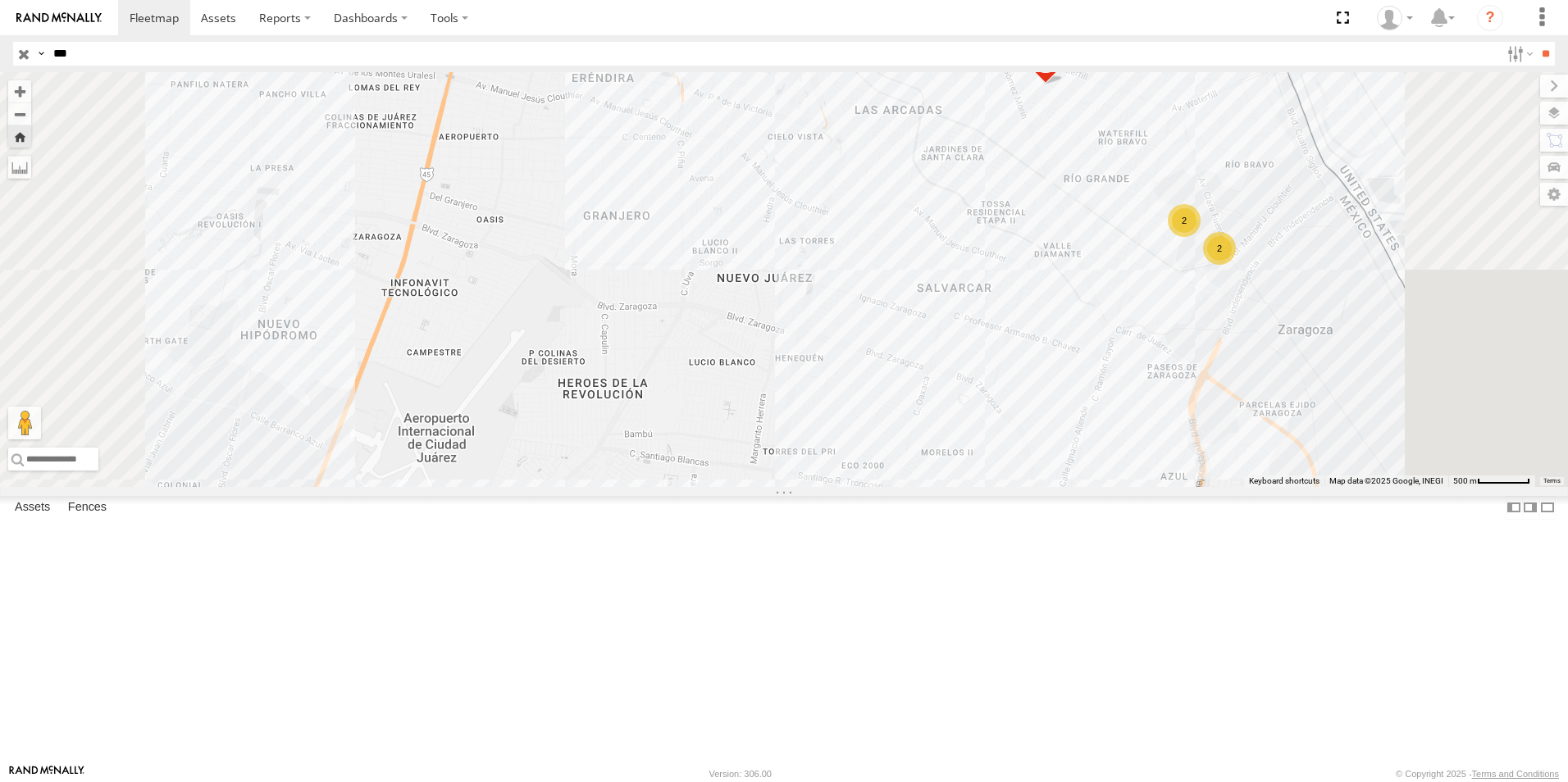
click at [0, 0] on div "Locales" at bounding box center [0, 0] width 0 height 0
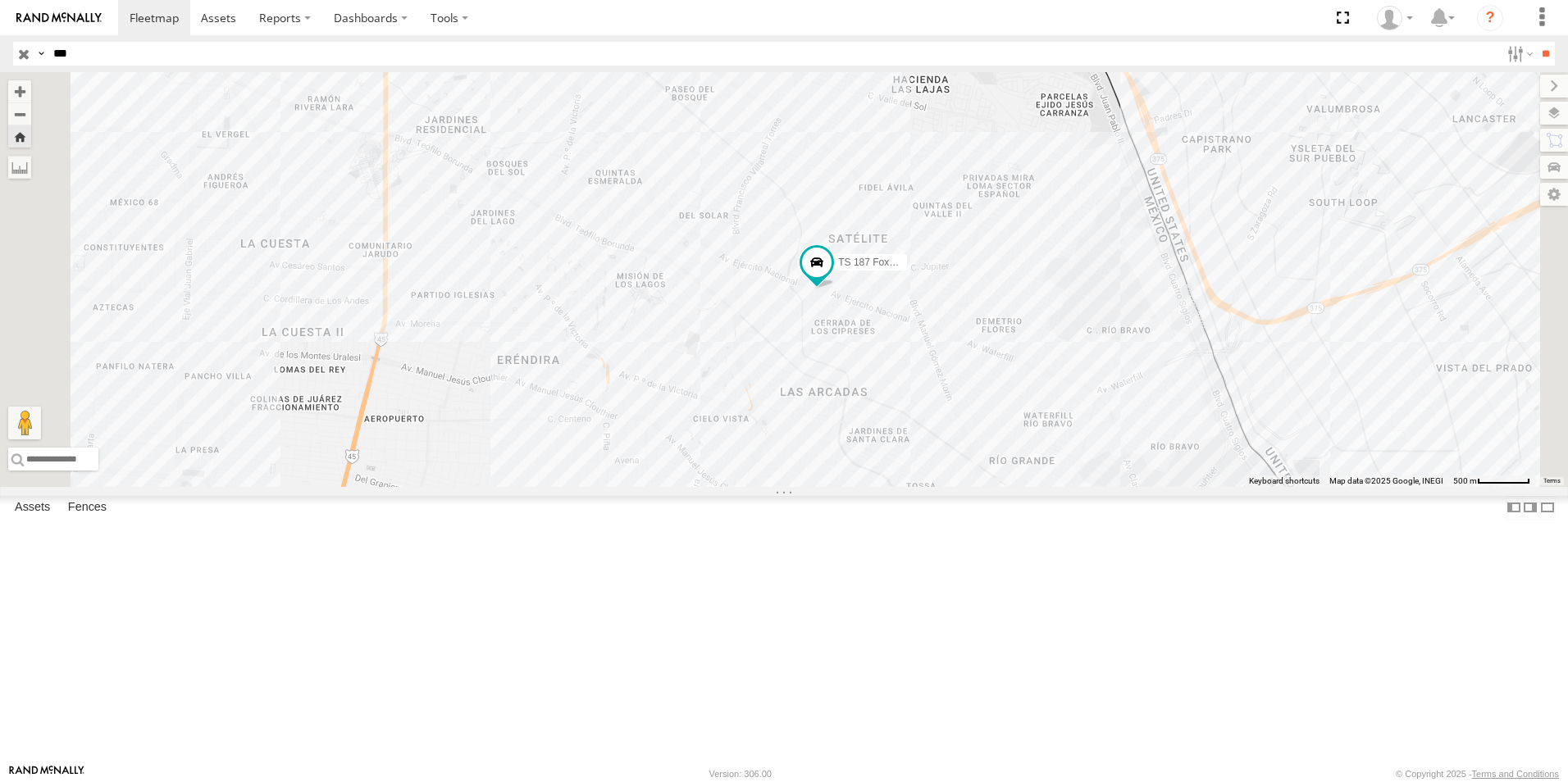
click at [0, 0] on div "Locales" at bounding box center [0, 0] width 0 height 0
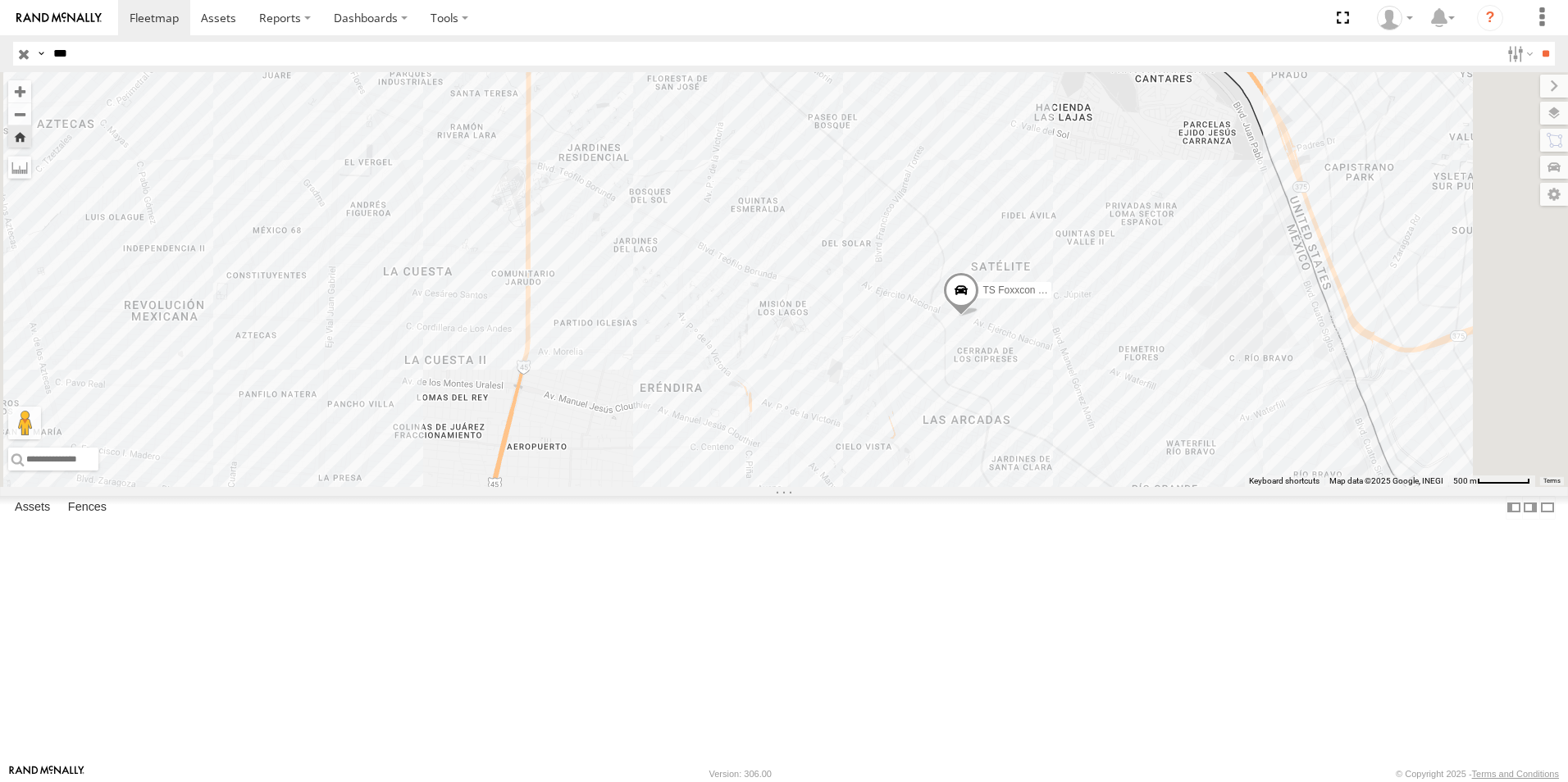
drag, startPoint x: 1251, startPoint y: 542, endPoint x: 1176, endPoint y: 500, distance: 86.0
click at [1176, 487] on div "TS Foxxcon 187" at bounding box center [784, 279] width 1568 height 415
